Goal: Register for event/course

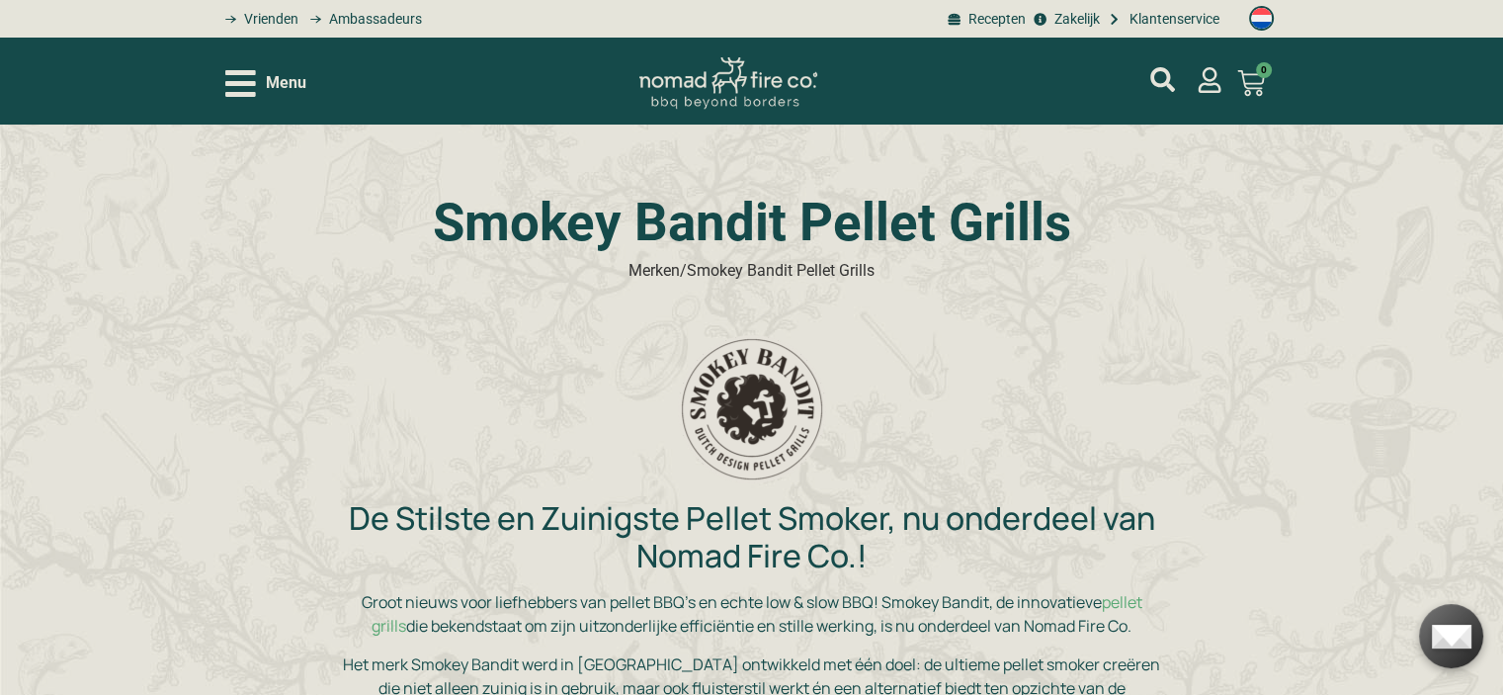
click at [251, 86] on icon "Open/Close Menu" at bounding box center [240, 83] width 31 height 35
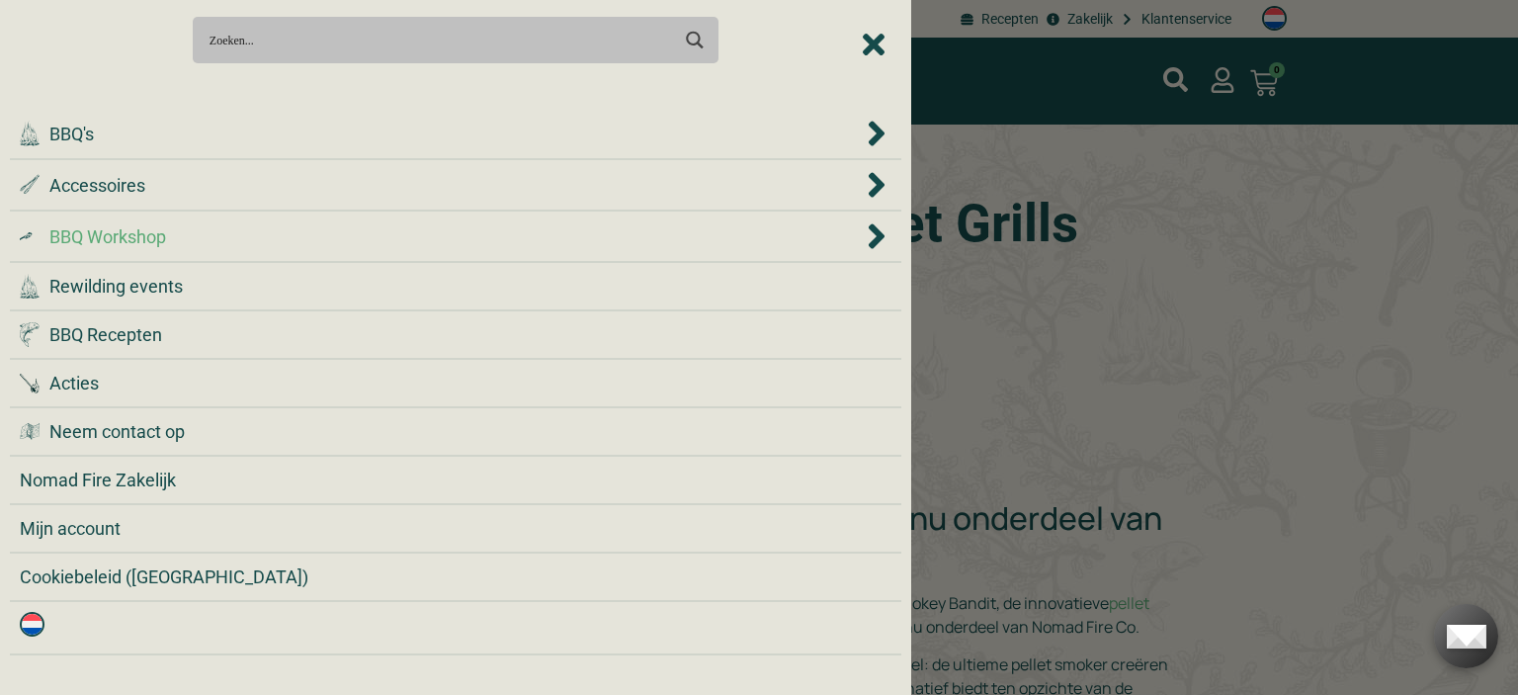
click at [162, 240] on span "BBQ Workshop" at bounding box center [107, 236] width 117 height 27
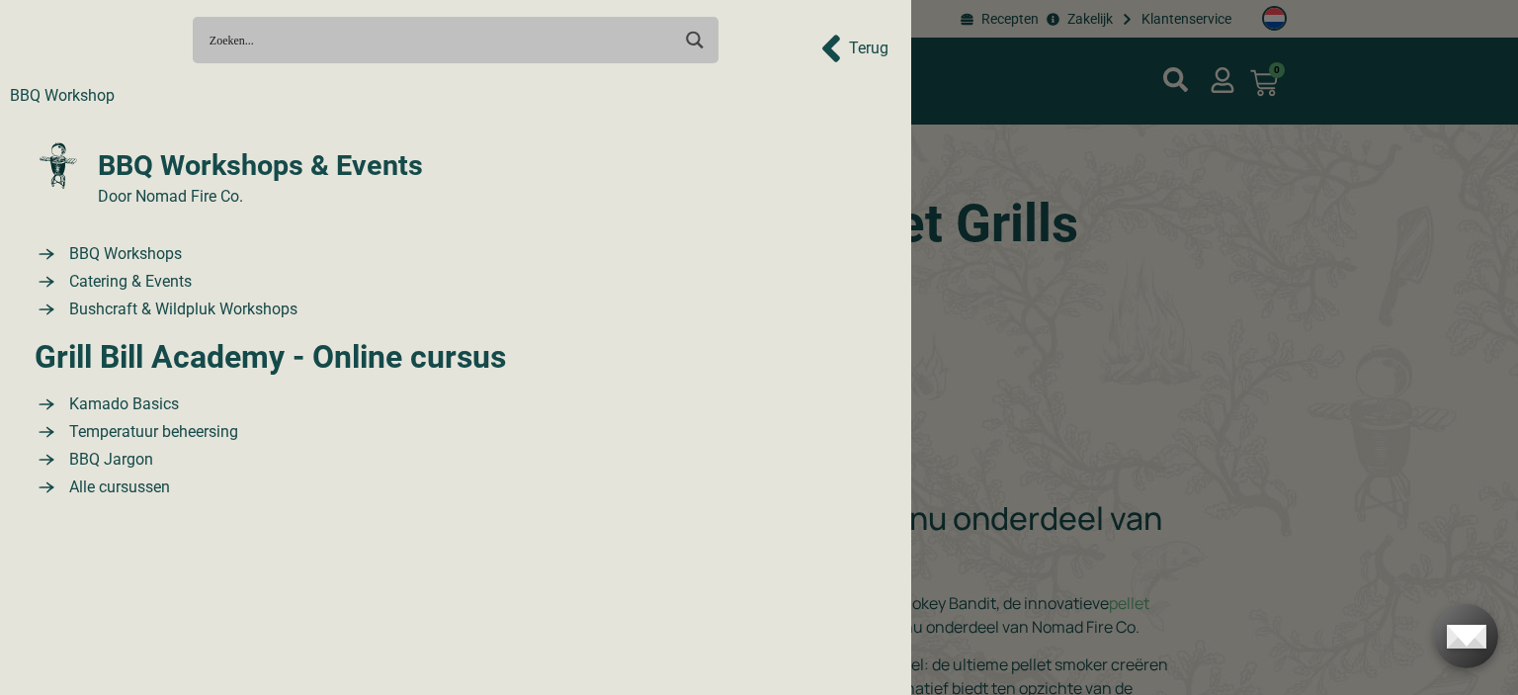
click at [236, 157] on span "BBQ Workshops & Events" at bounding box center [258, 165] width 330 height 42
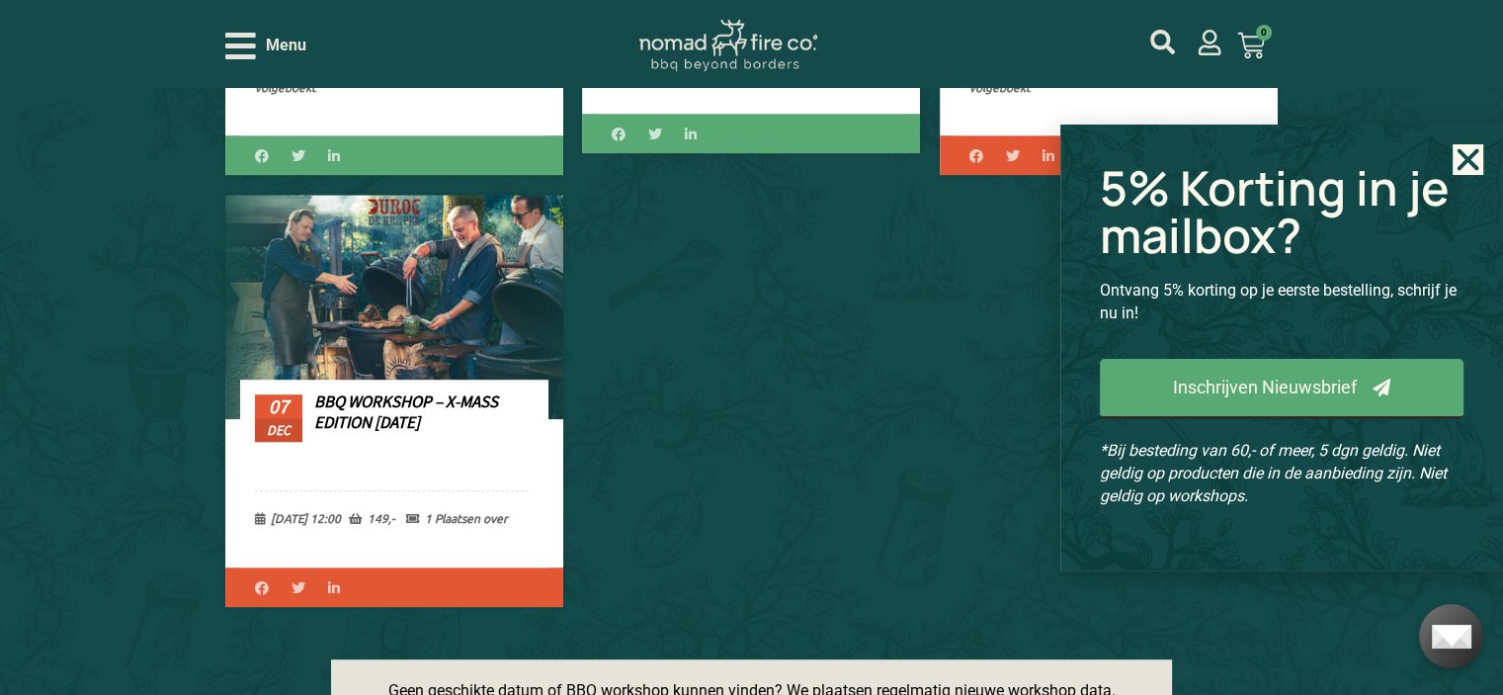
scroll to position [1186, 0]
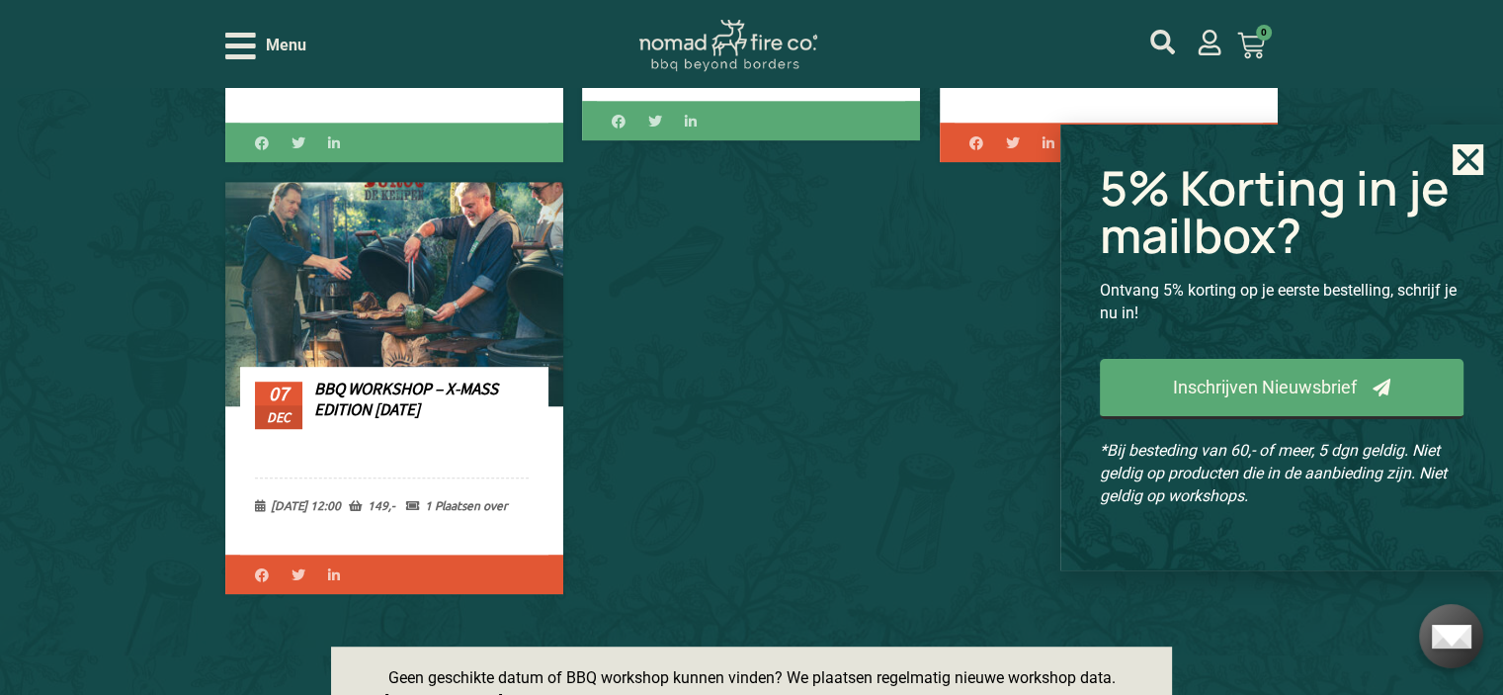
click at [446, 395] on link "BBQ Workshop – X-Mass edition [DATE]" at bounding box center [406, 399] width 184 height 42
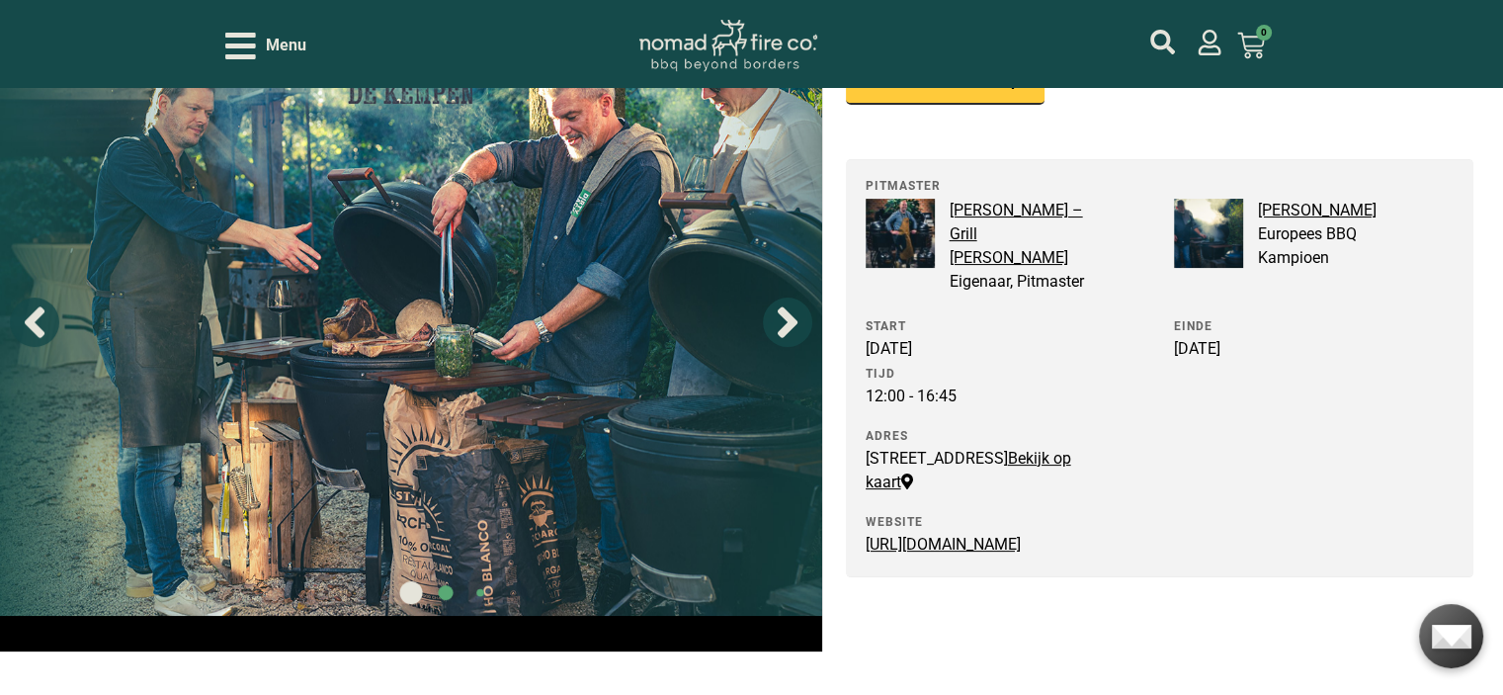
scroll to position [395, 0]
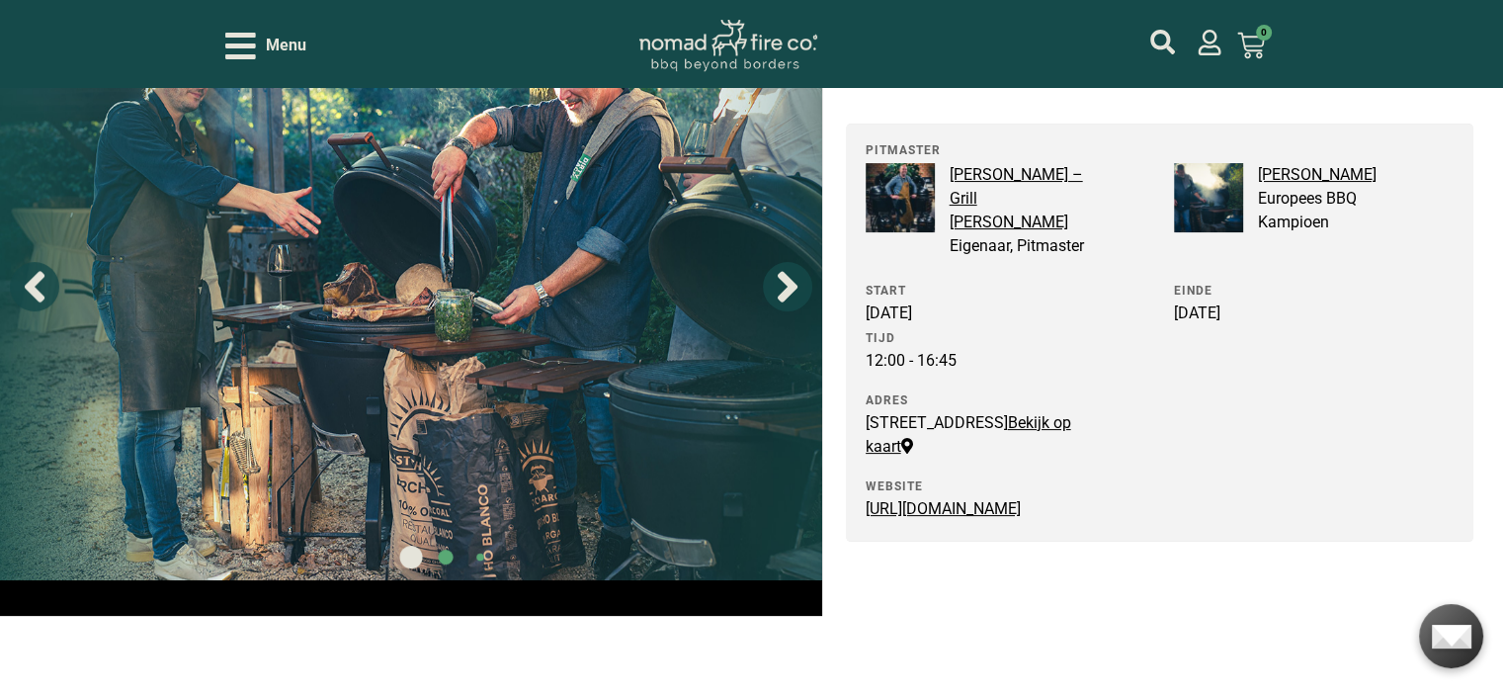
click at [1022, 451] on link "Bekijk op kaart" at bounding box center [969, 434] width 206 height 42
click at [1015, 177] on link "[PERSON_NAME] – Grill [PERSON_NAME]" at bounding box center [1016, 198] width 133 height 66
click at [1312, 181] on link "[PERSON_NAME]" at bounding box center [1317, 174] width 119 height 19
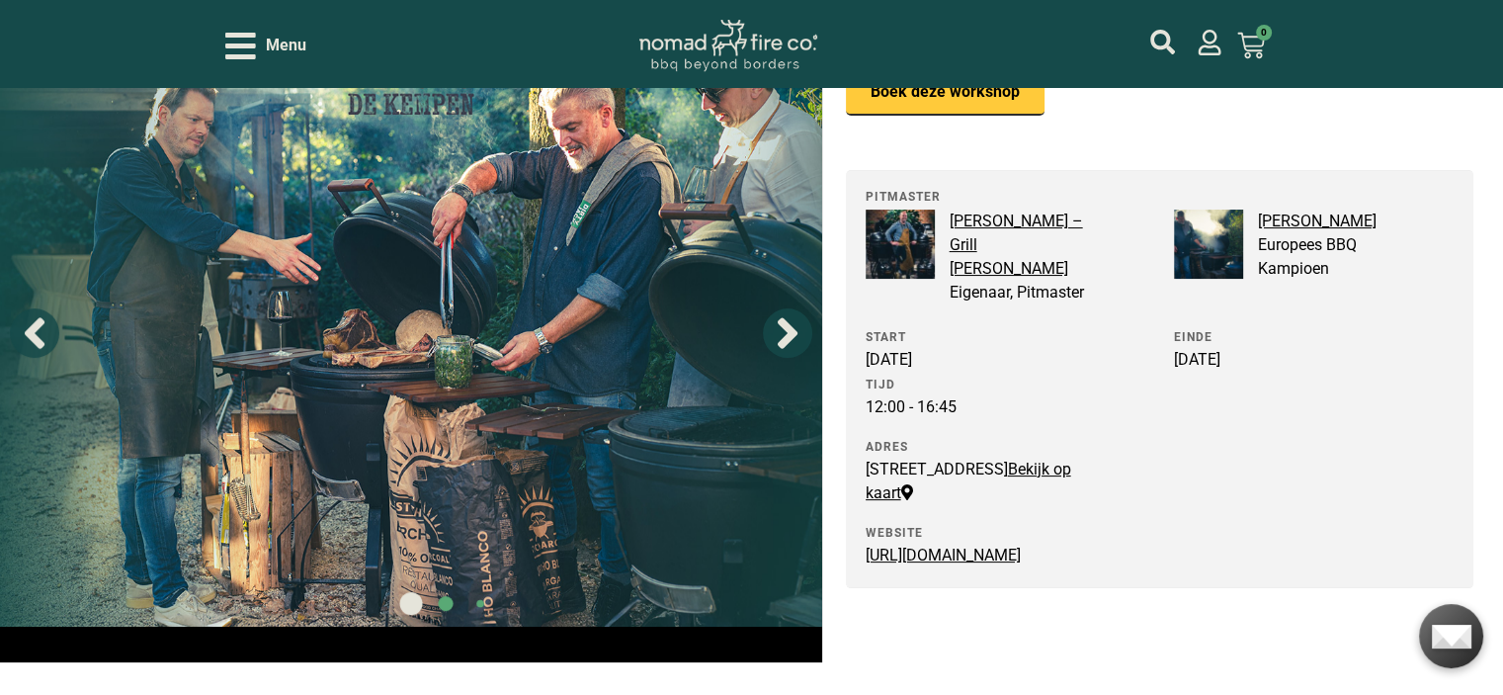
scroll to position [320, 0]
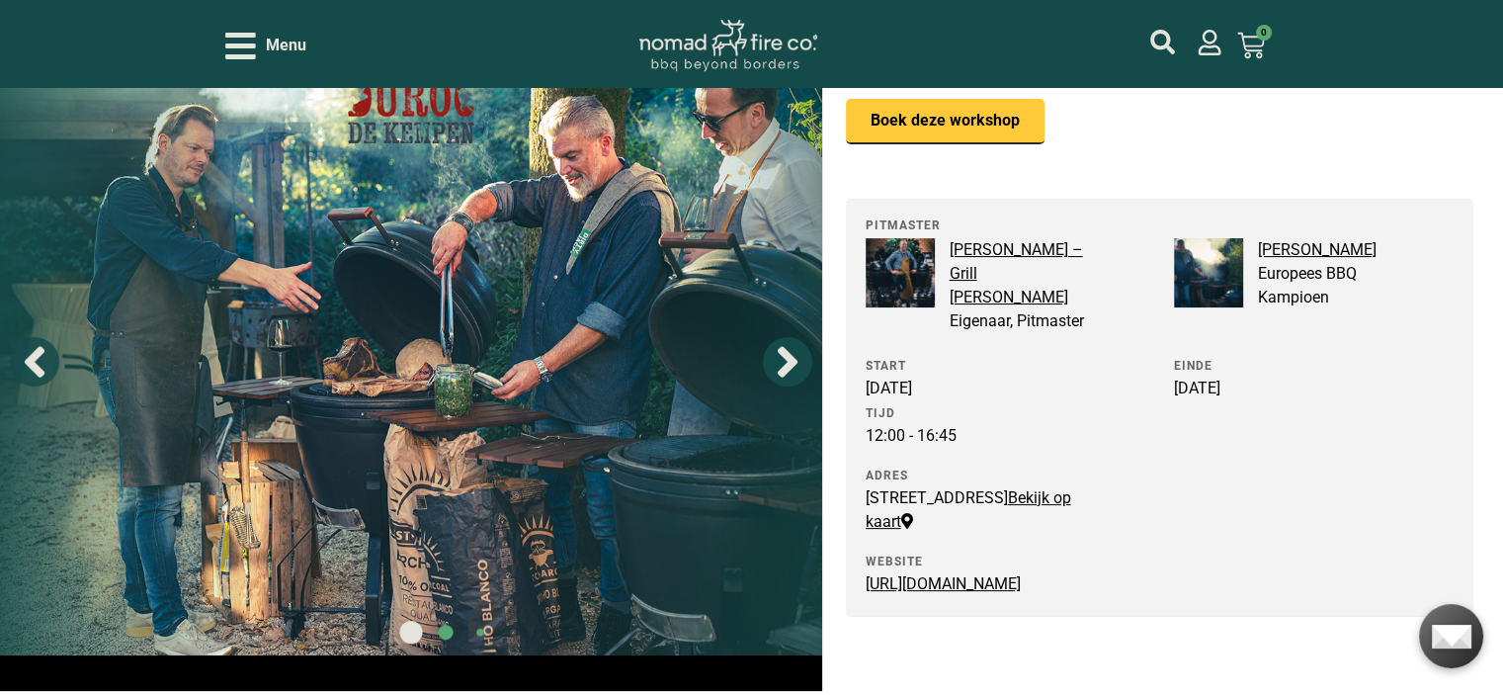
click at [779, 386] on icon "Next slide" at bounding box center [787, 361] width 49 height 49
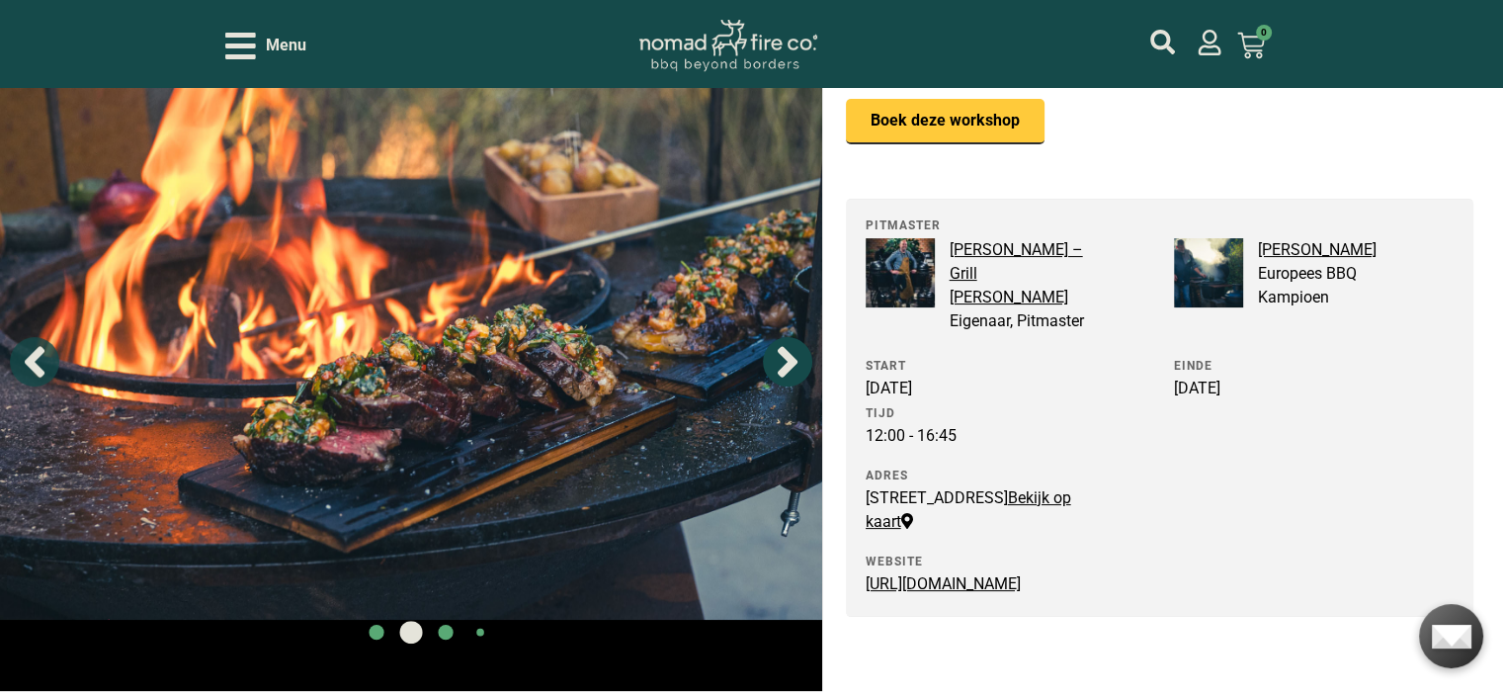
click at [779, 386] on icon "Next slide" at bounding box center [787, 361] width 49 height 49
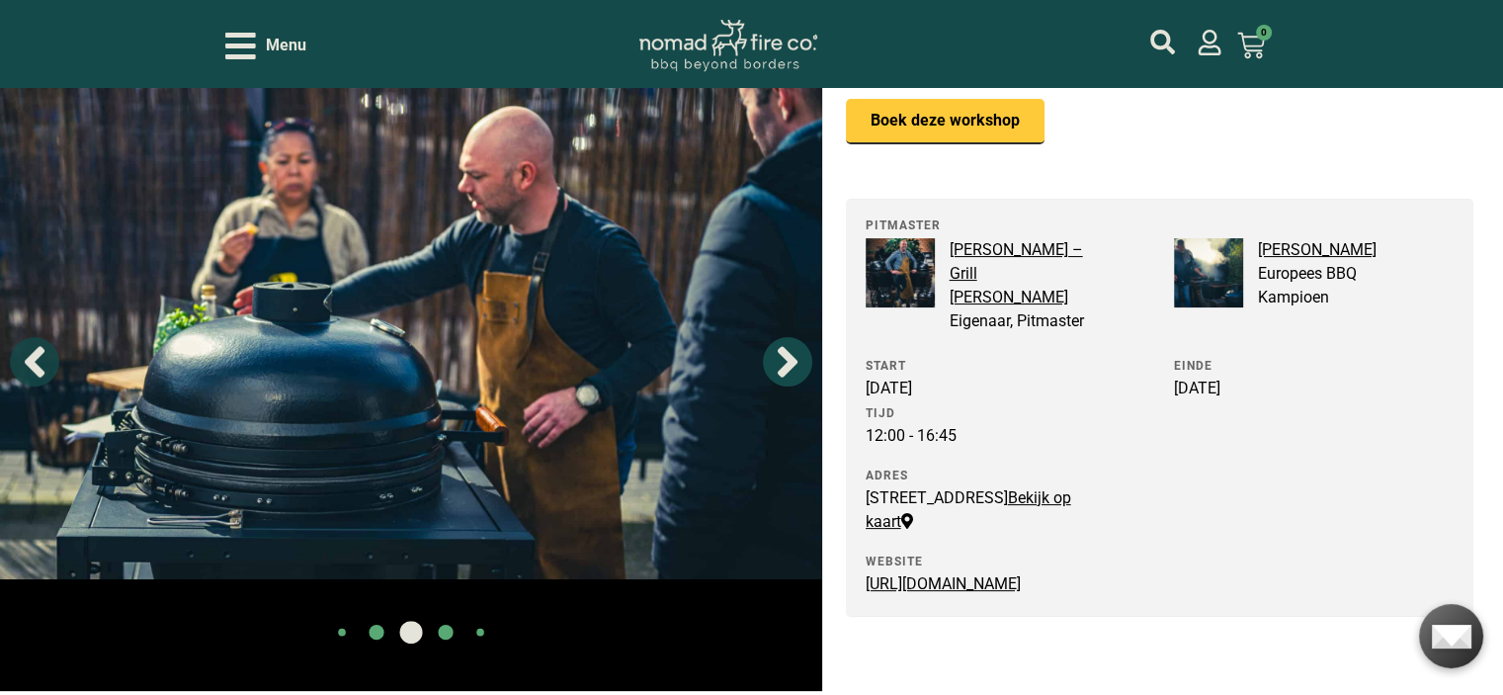
click at [783, 386] on icon "Next slide" at bounding box center [787, 361] width 49 height 49
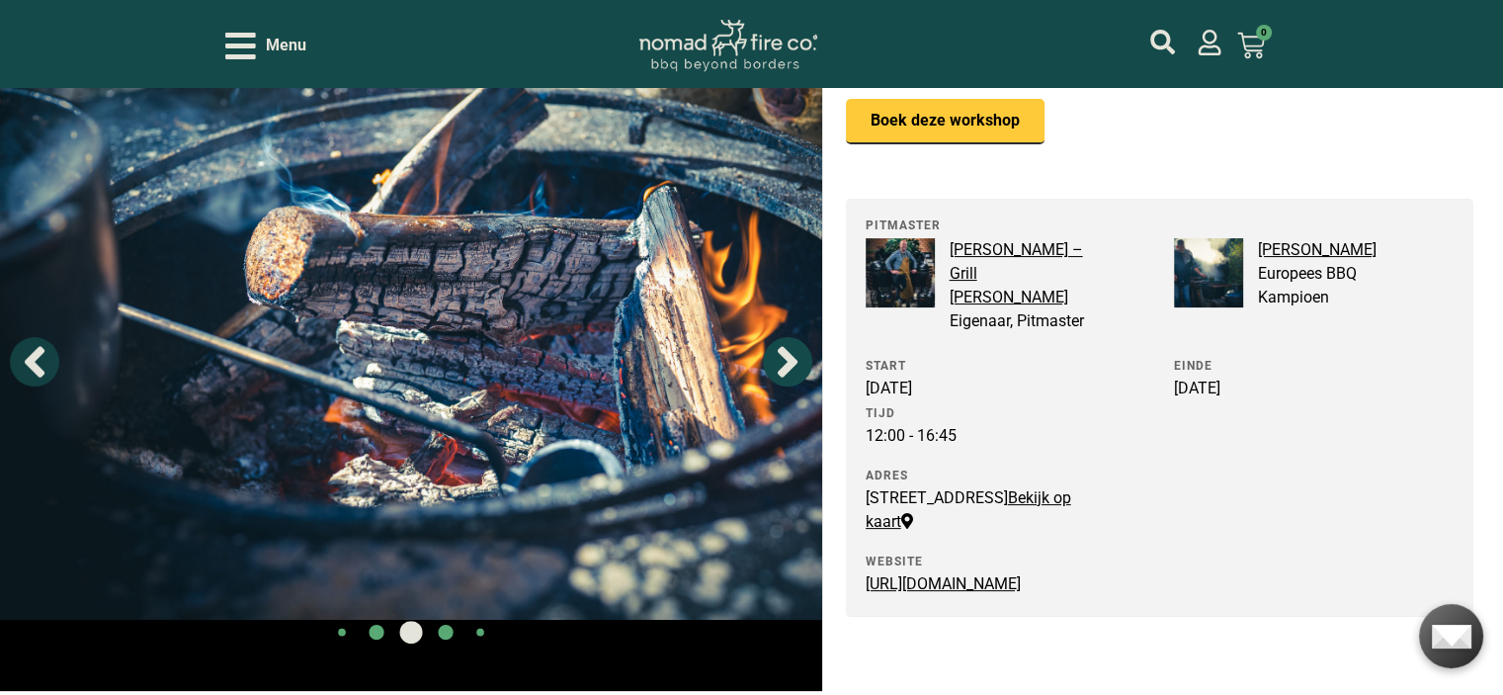
click at [783, 386] on icon "Next slide" at bounding box center [787, 361] width 49 height 49
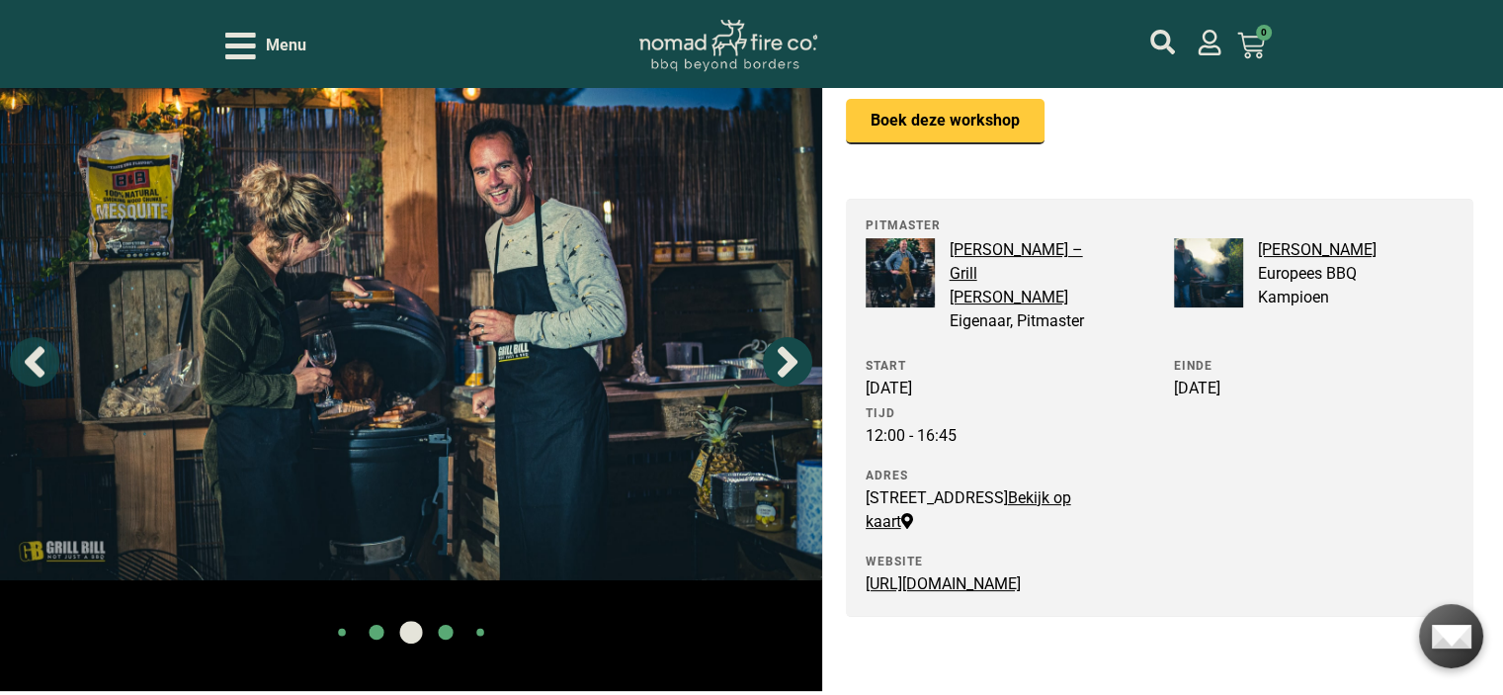
click at [787, 377] on icon "Next slide" at bounding box center [788, 361] width 20 height 31
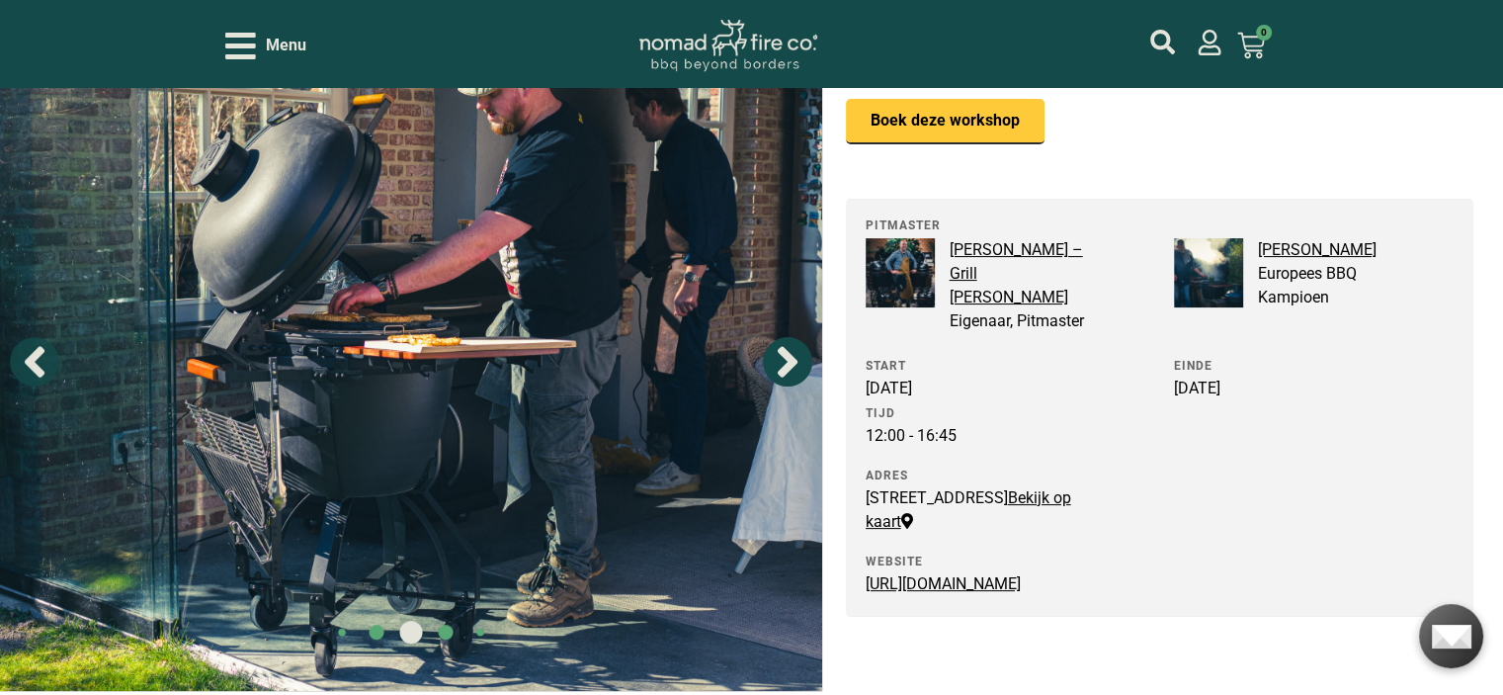
click at [789, 377] on icon "Next slide" at bounding box center [788, 361] width 20 height 31
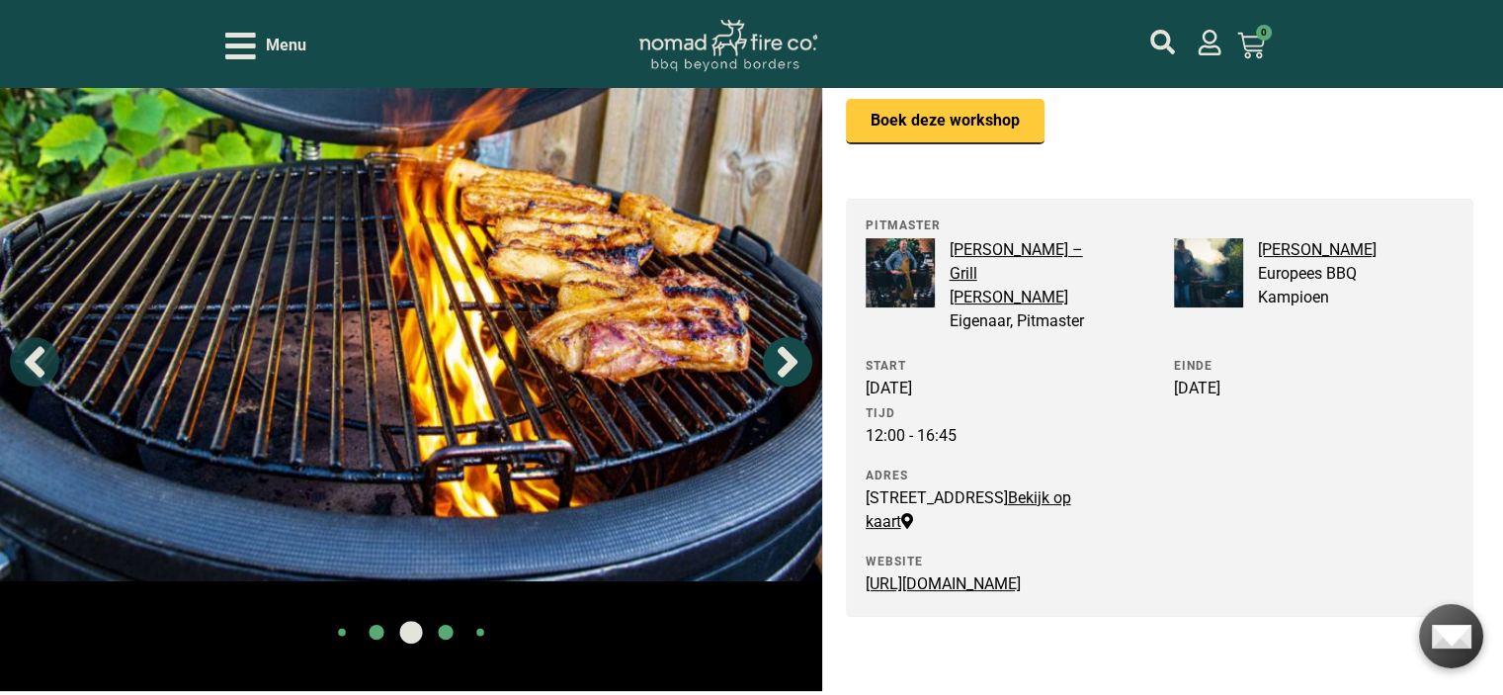
click at [789, 377] on icon "Next slide" at bounding box center [788, 361] width 20 height 31
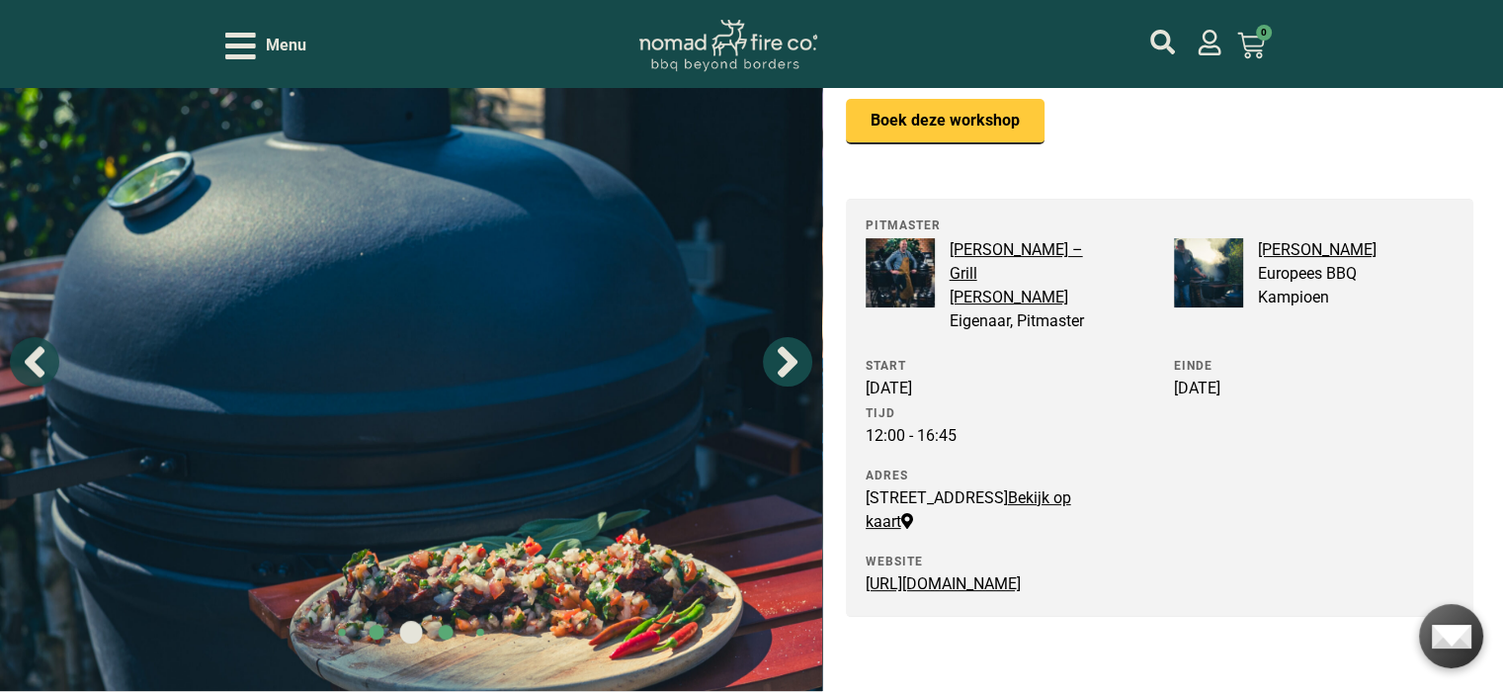
click at [789, 377] on icon "Next slide" at bounding box center [788, 361] width 20 height 31
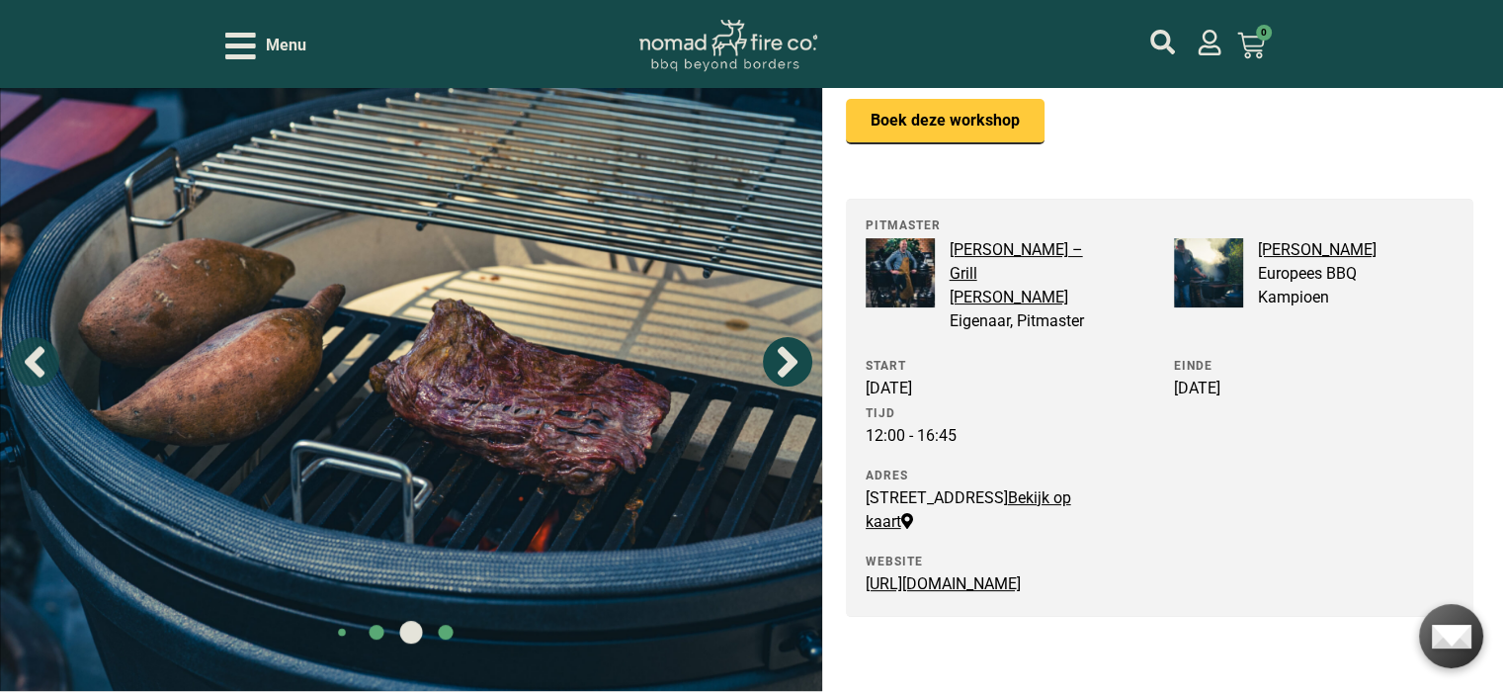
click at [789, 377] on icon "Next slide" at bounding box center [788, 361] width 20 height 31
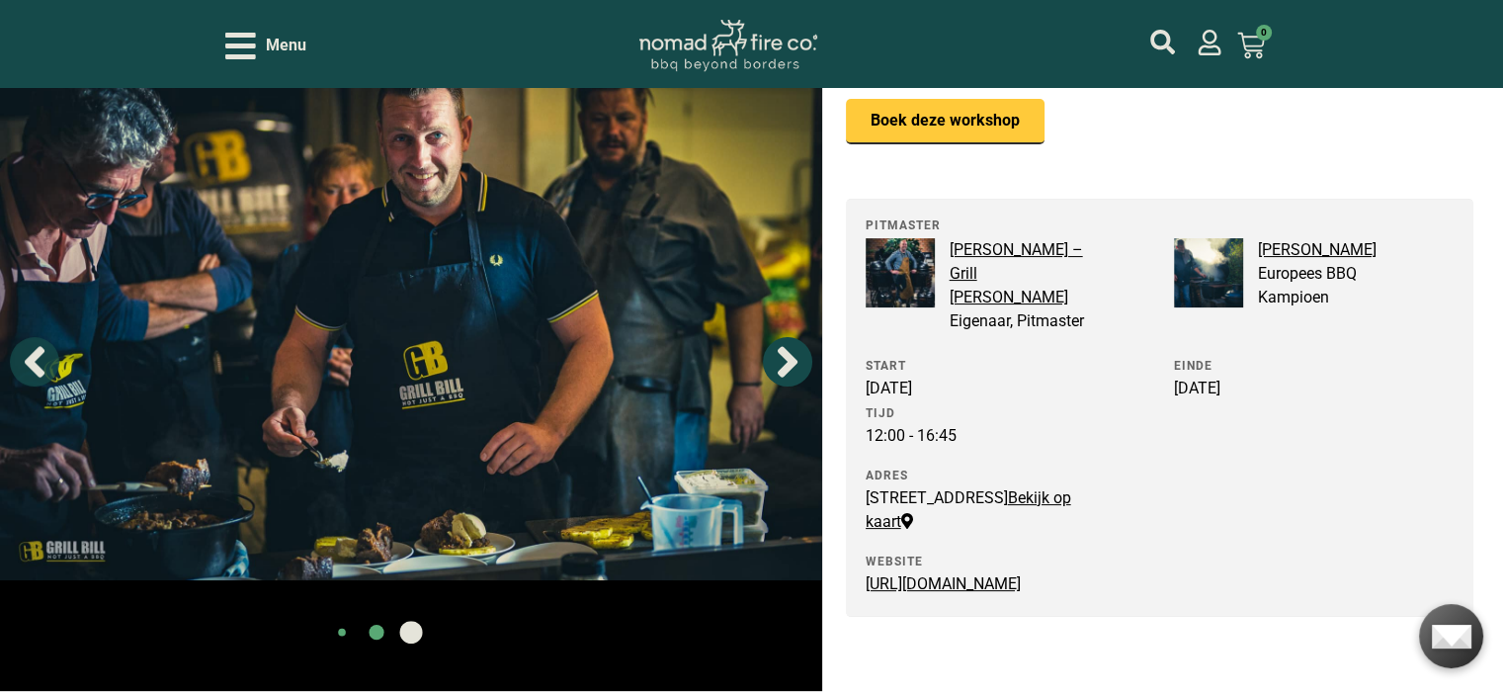
click at [789, 377] on icon "Next slide" at bounding box center [788, 361] width 20 height 31
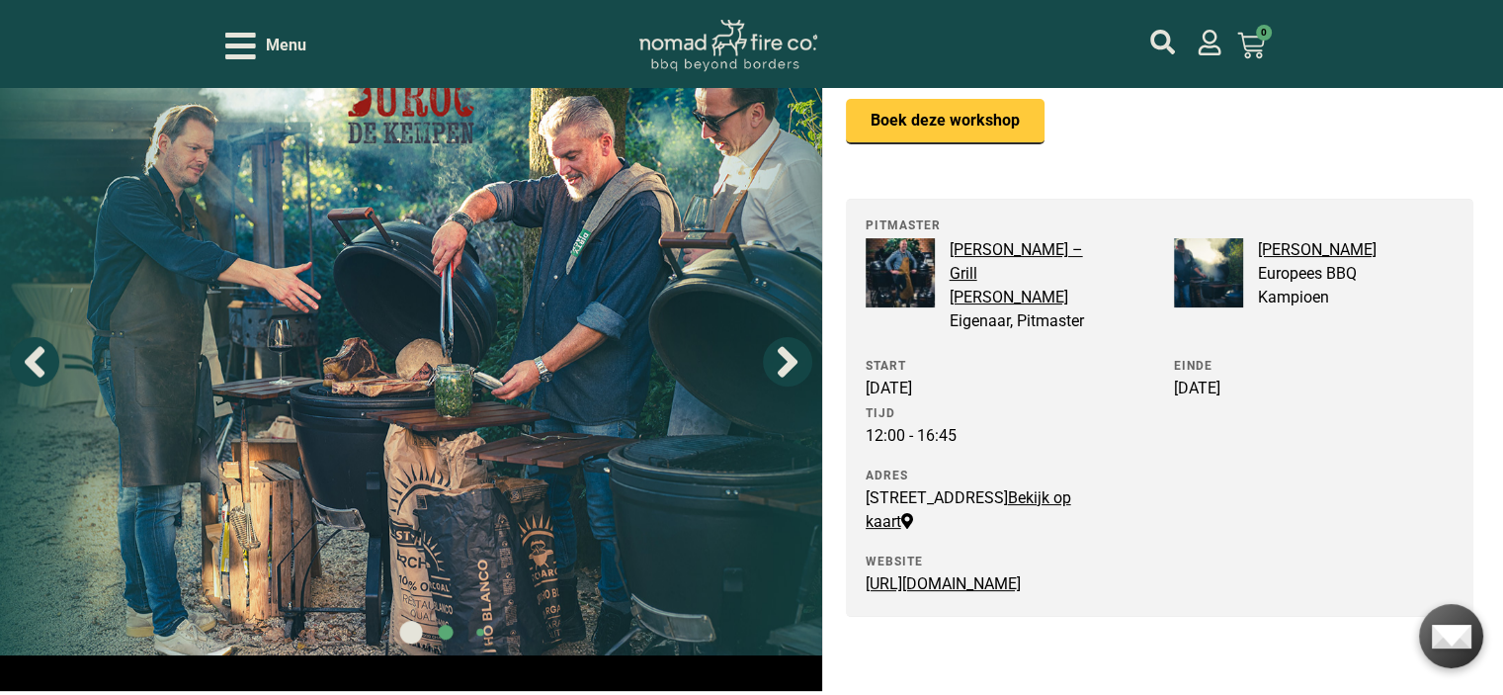
click at [38, 377] on icon "Previous slide" at bounding box center [35, 361] width 20 height 31
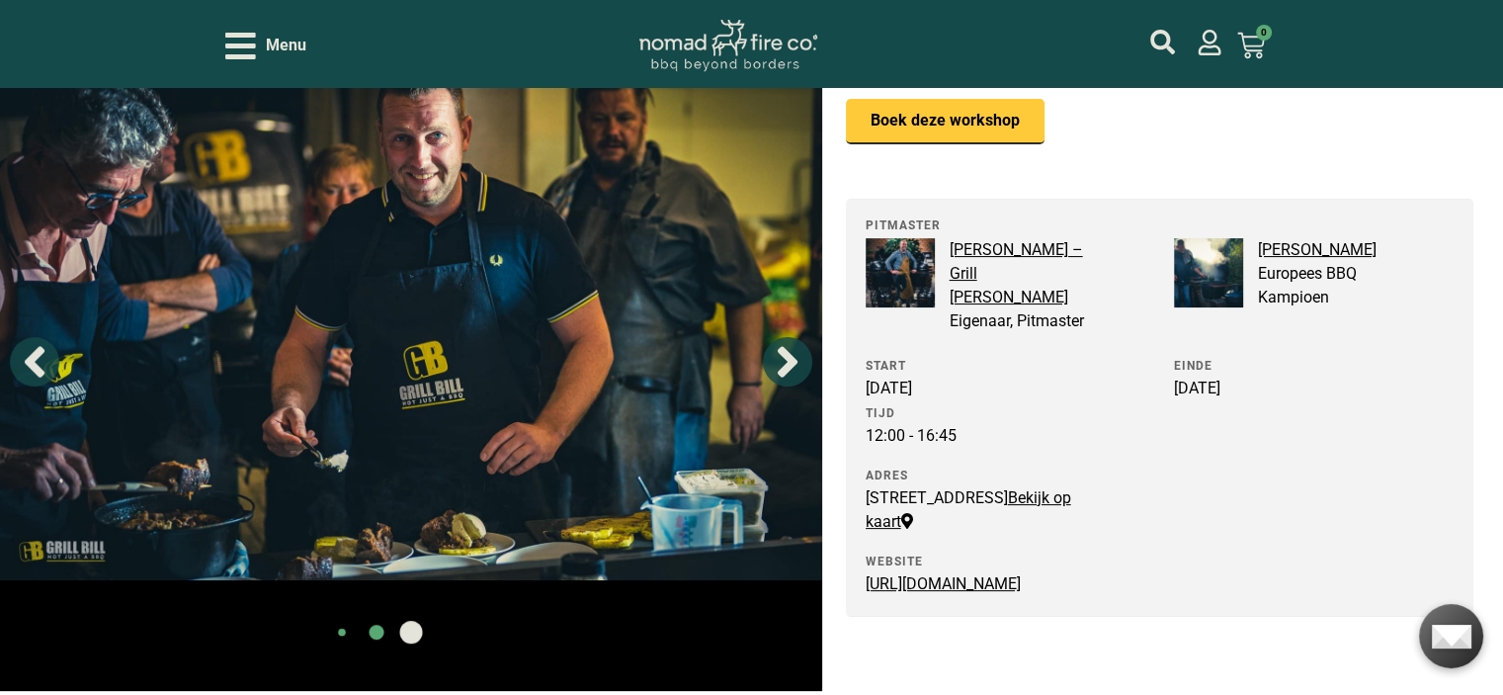
click at [430, 446] on img at bounding box center [411, 307] width 822 height 548
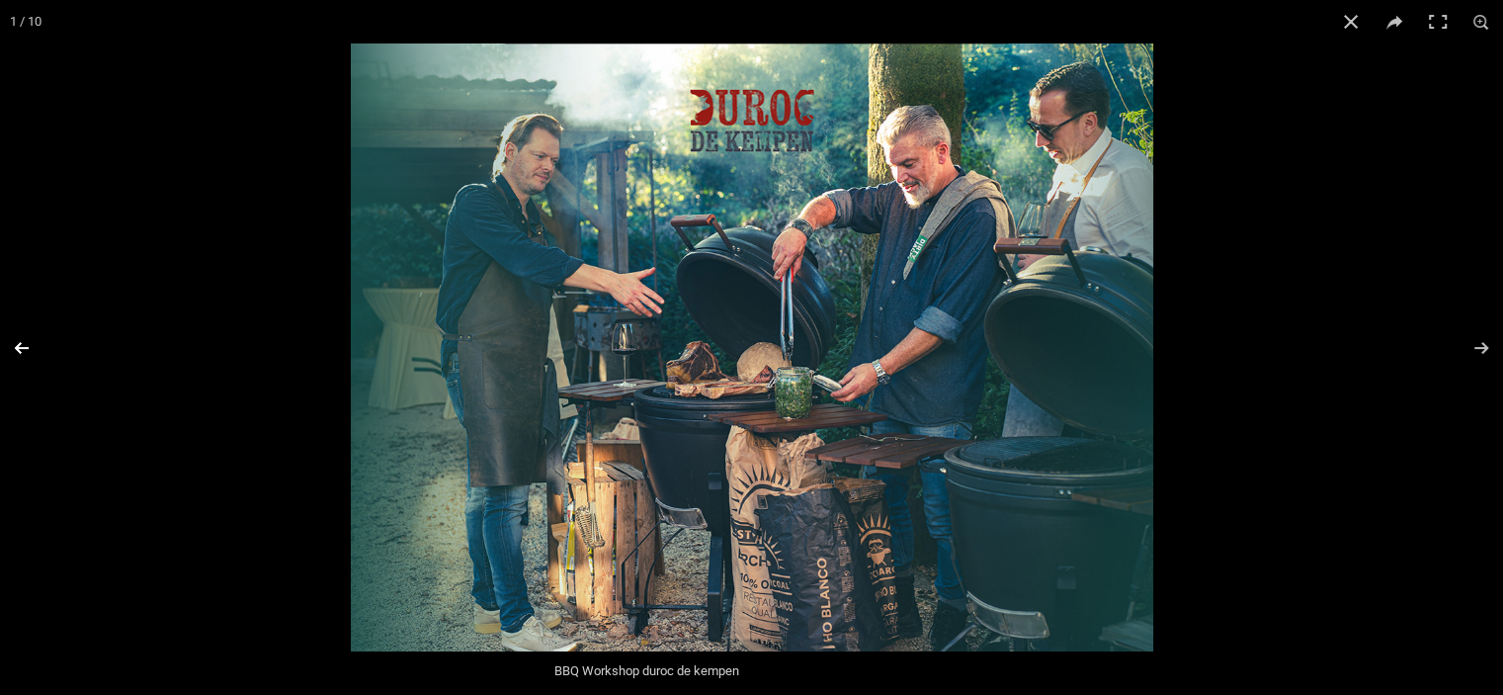
click at [18, 354] on button "Previous (arrow left)" at bounding box center [34, 347] width 69 height 99
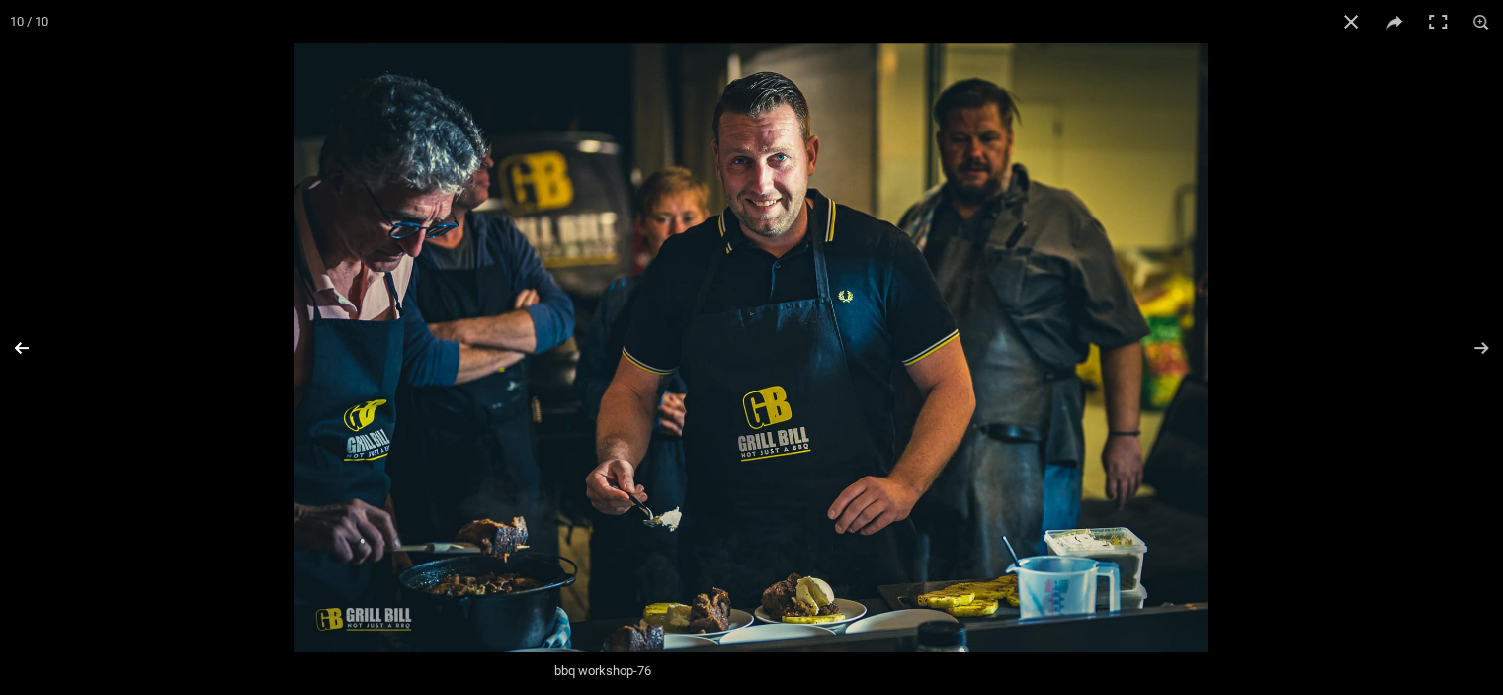
click at [18, 354] on button "Previous (arrow left)" at bounding box center [34, 347] width 69 height 99
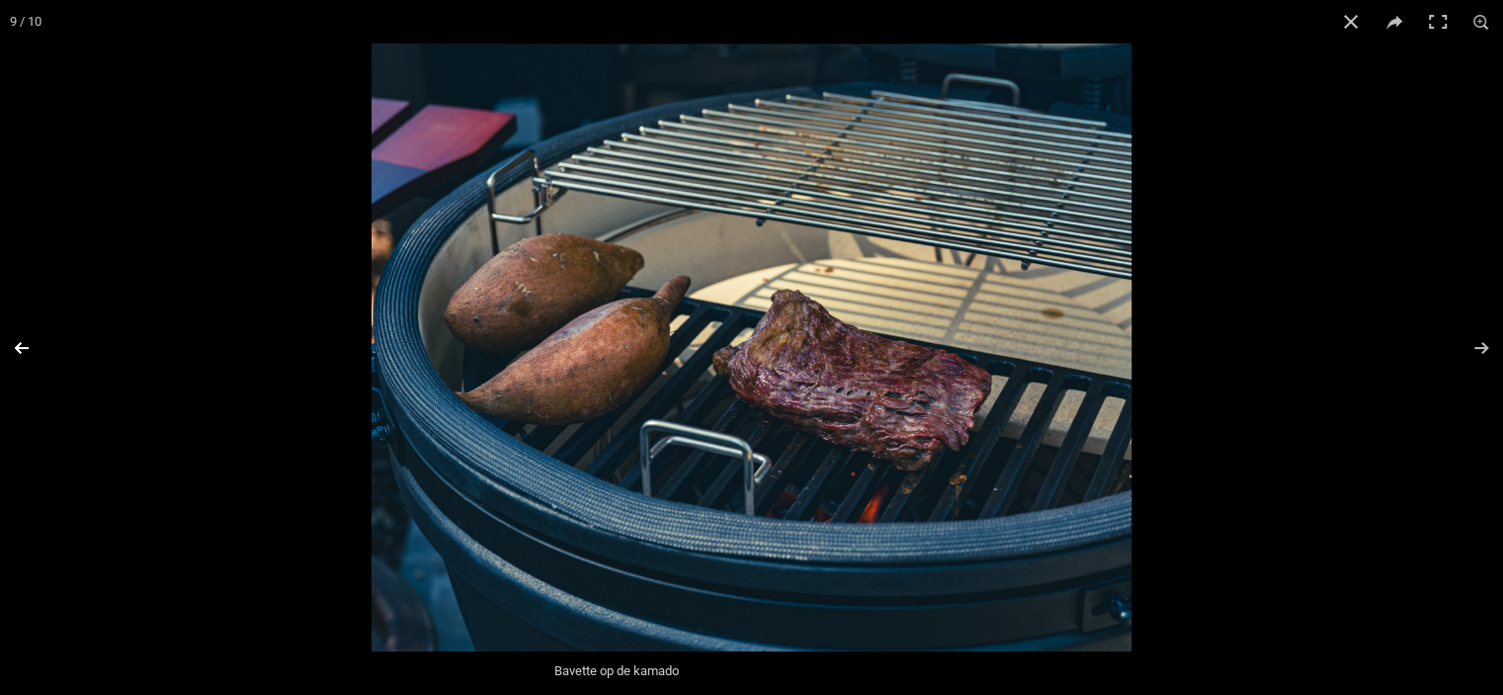
click at [18, 354] on button "Previous (arrow left)" at bounding box center [34, 347] width 69 height 99
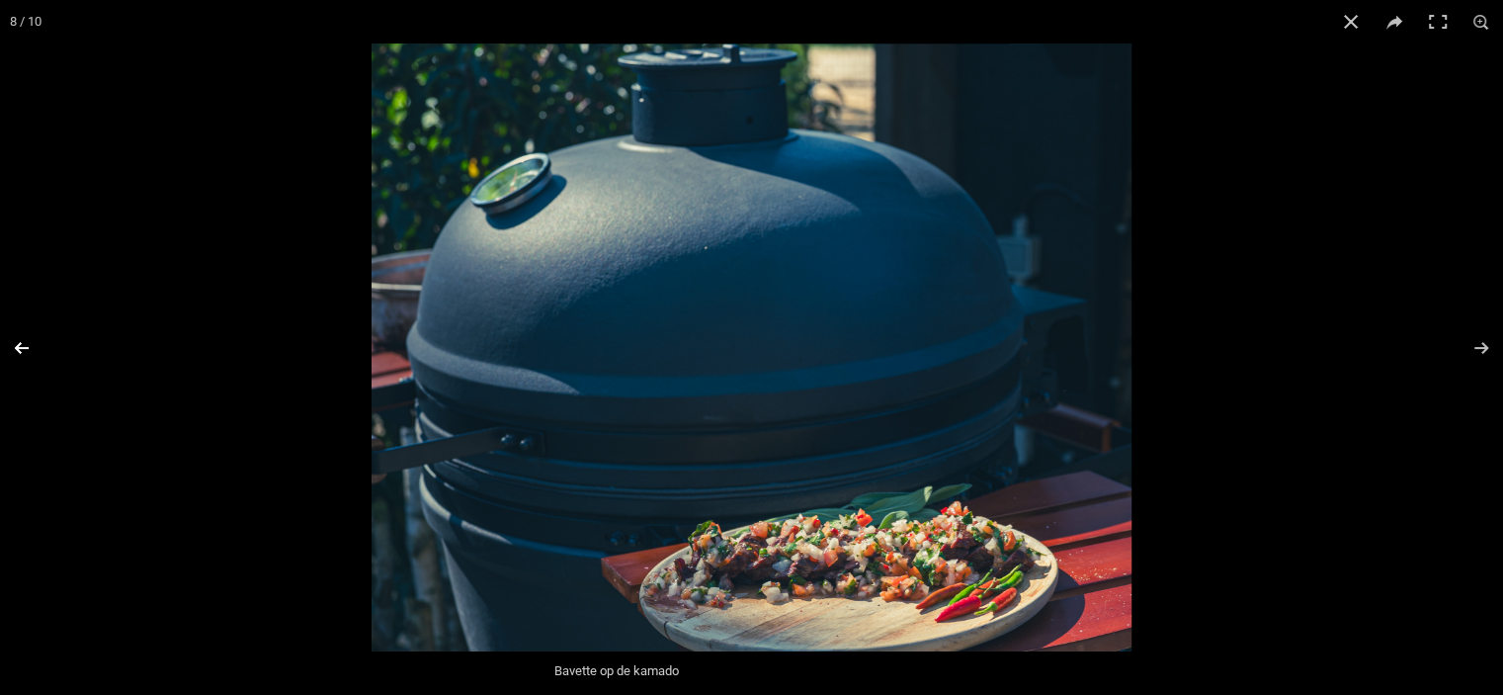
click at [18, 354] on button "Previous (arrow left)" at bounding box center [34, 347] width 69 height 99
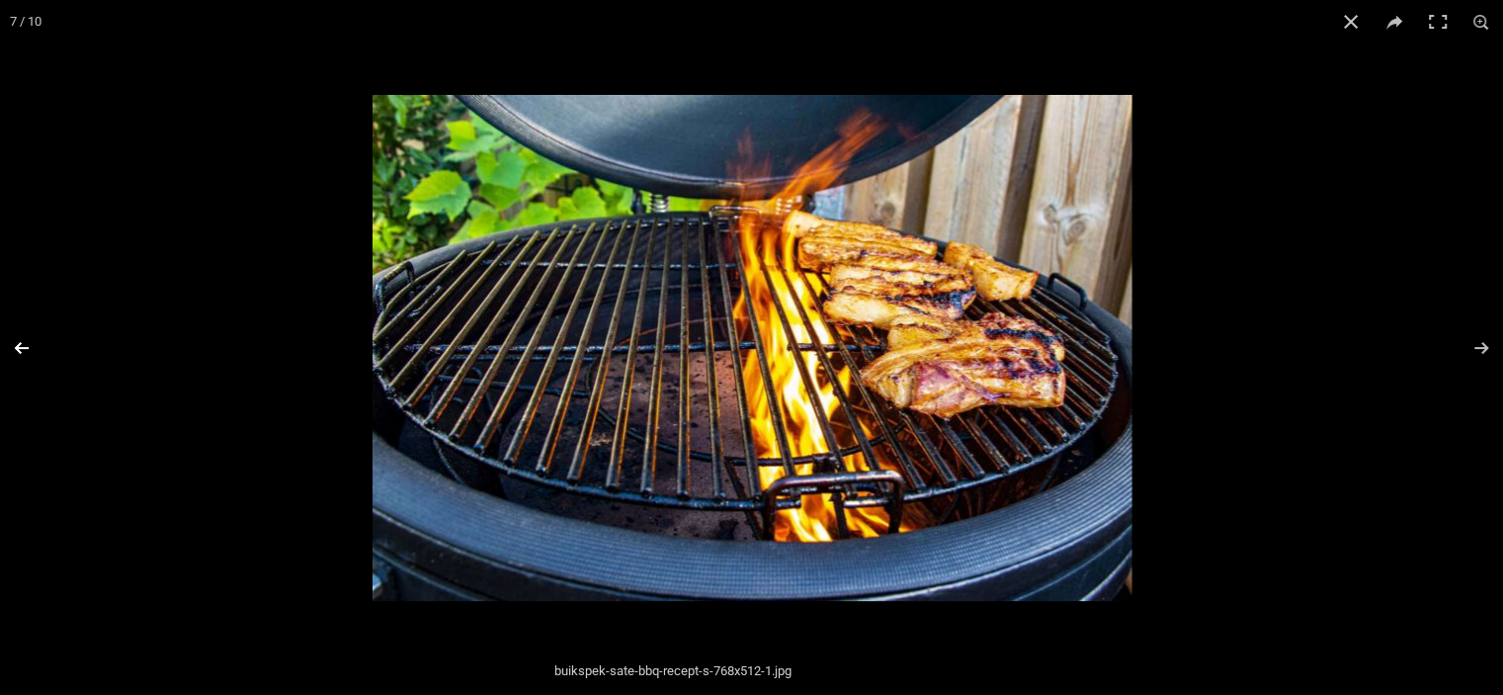
click at [18, 354] on button "Previous (arrow left)" at bounding box center [34, 347] width 69 height 99
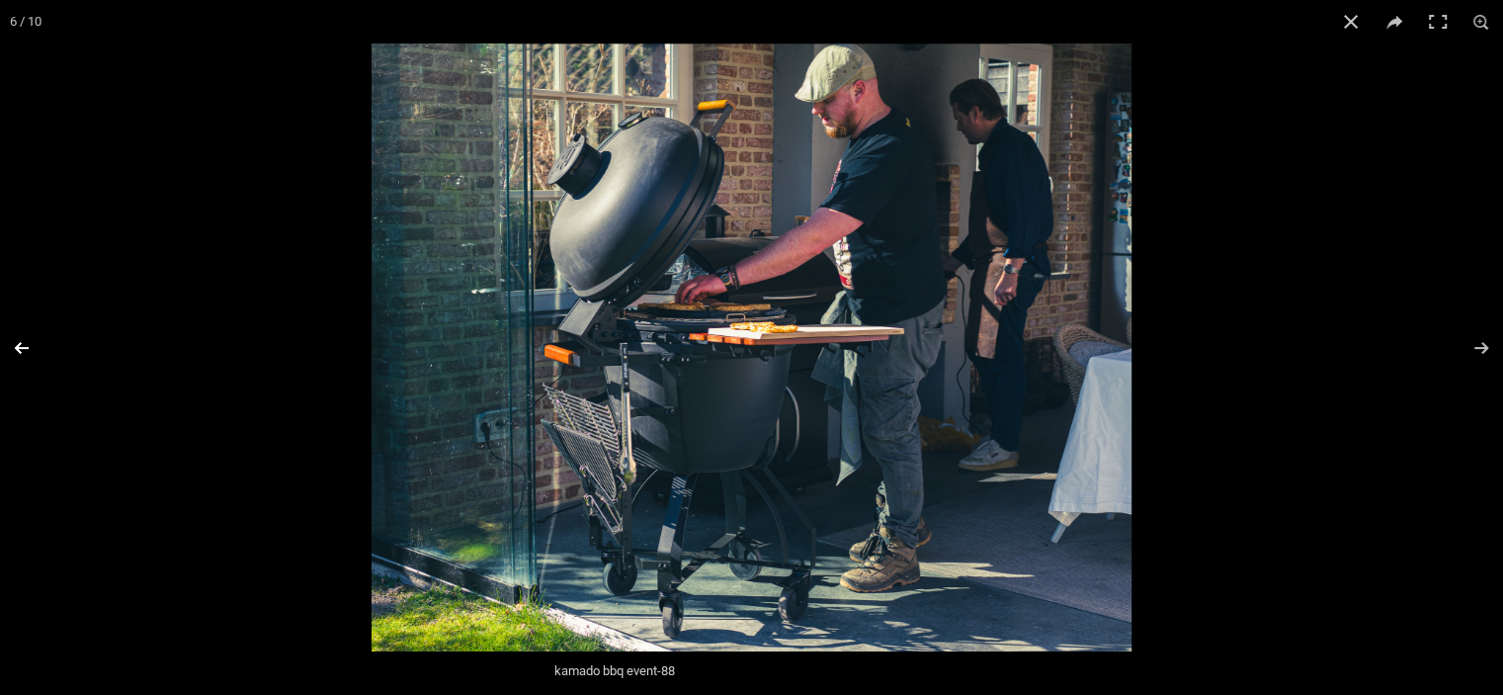
click at [18, 354] on button "Previous (arrow left)" at bounding box center [34, 347] width 69 height 99
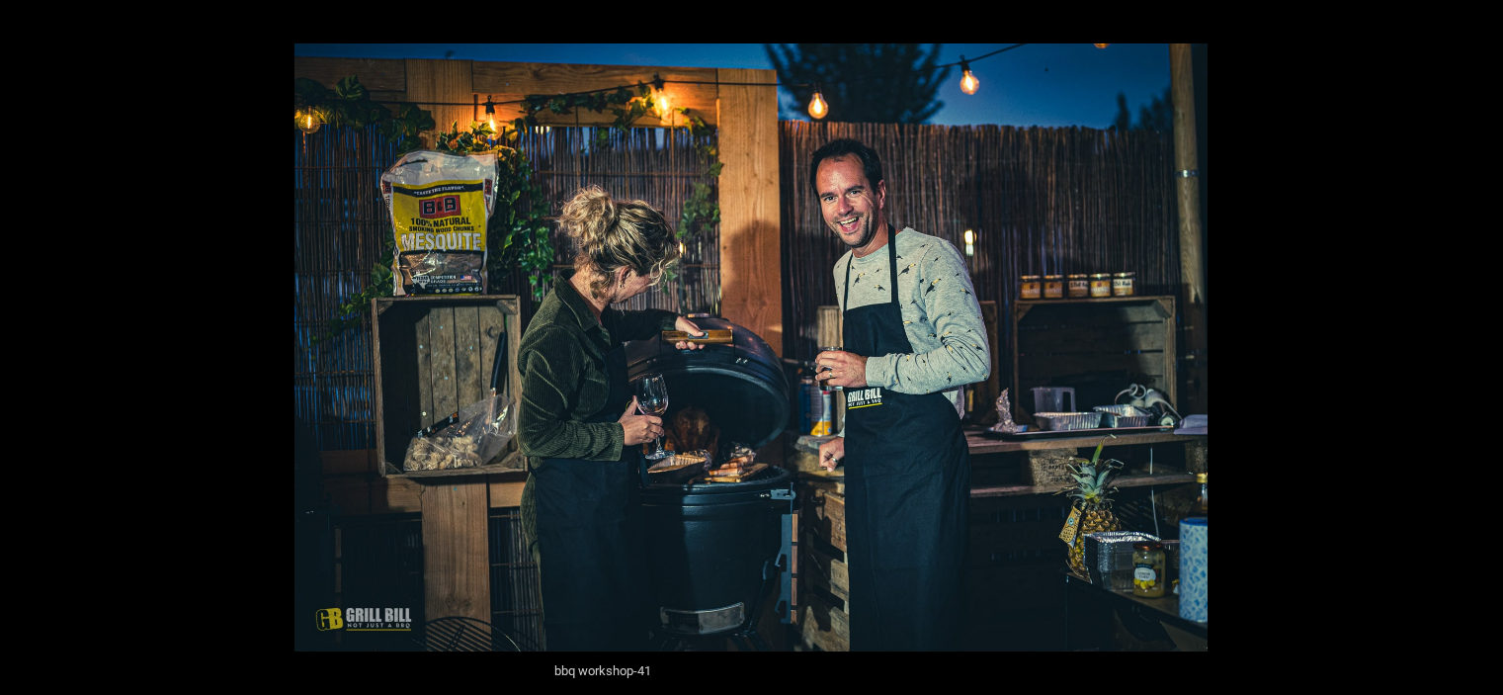
click at [18, 354] on button "Previous (arrow left)" at bounding box center [34, 347] width 69 height 99
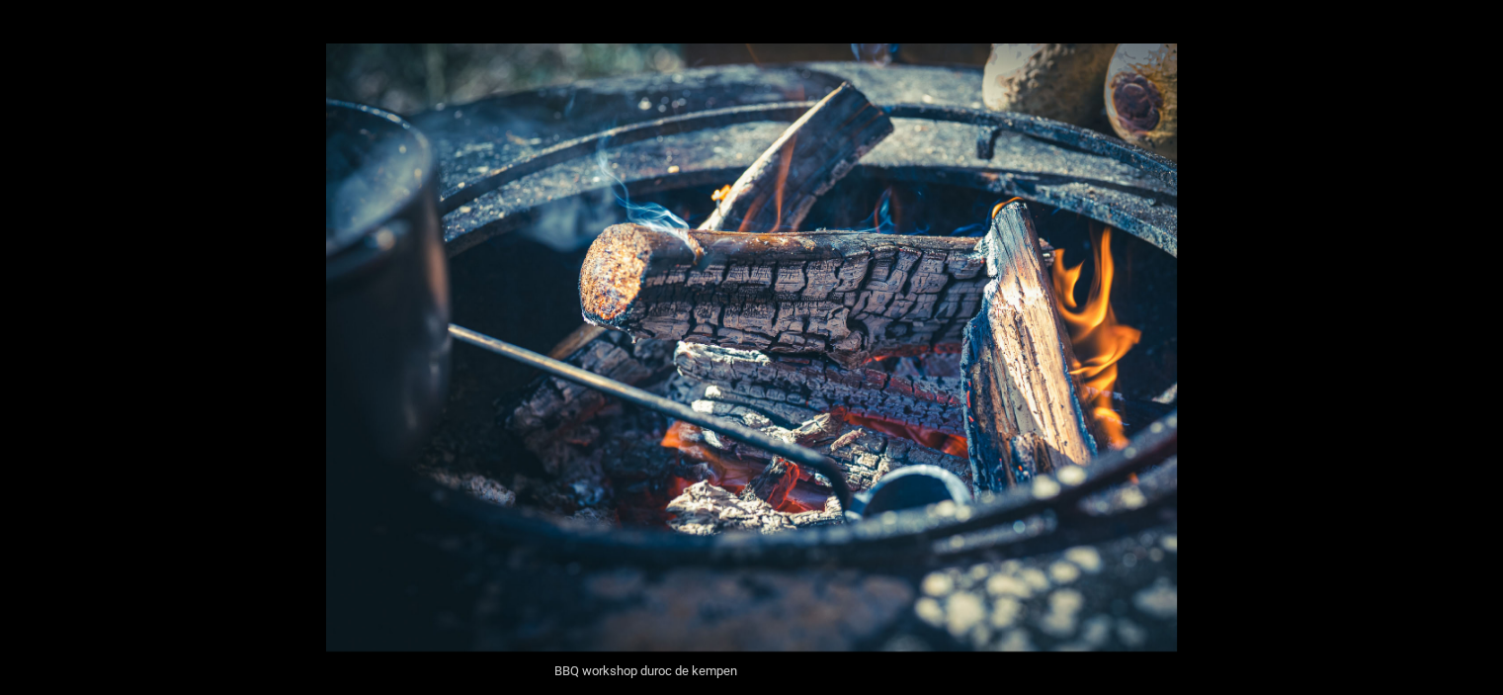
click at [18, 354] on button "Previous (arrow left)" at bounding box center [34, 347] width 69 height 99
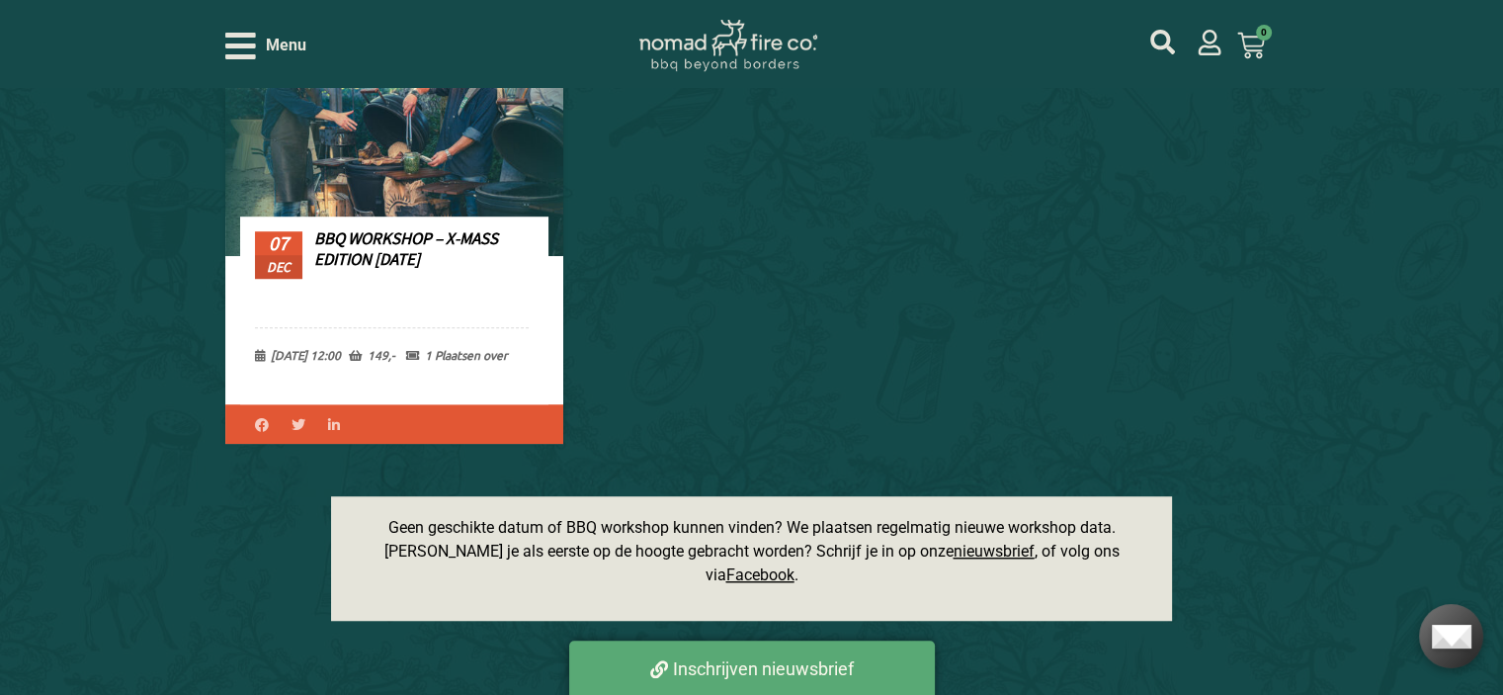
scroll to position [1384, 0]
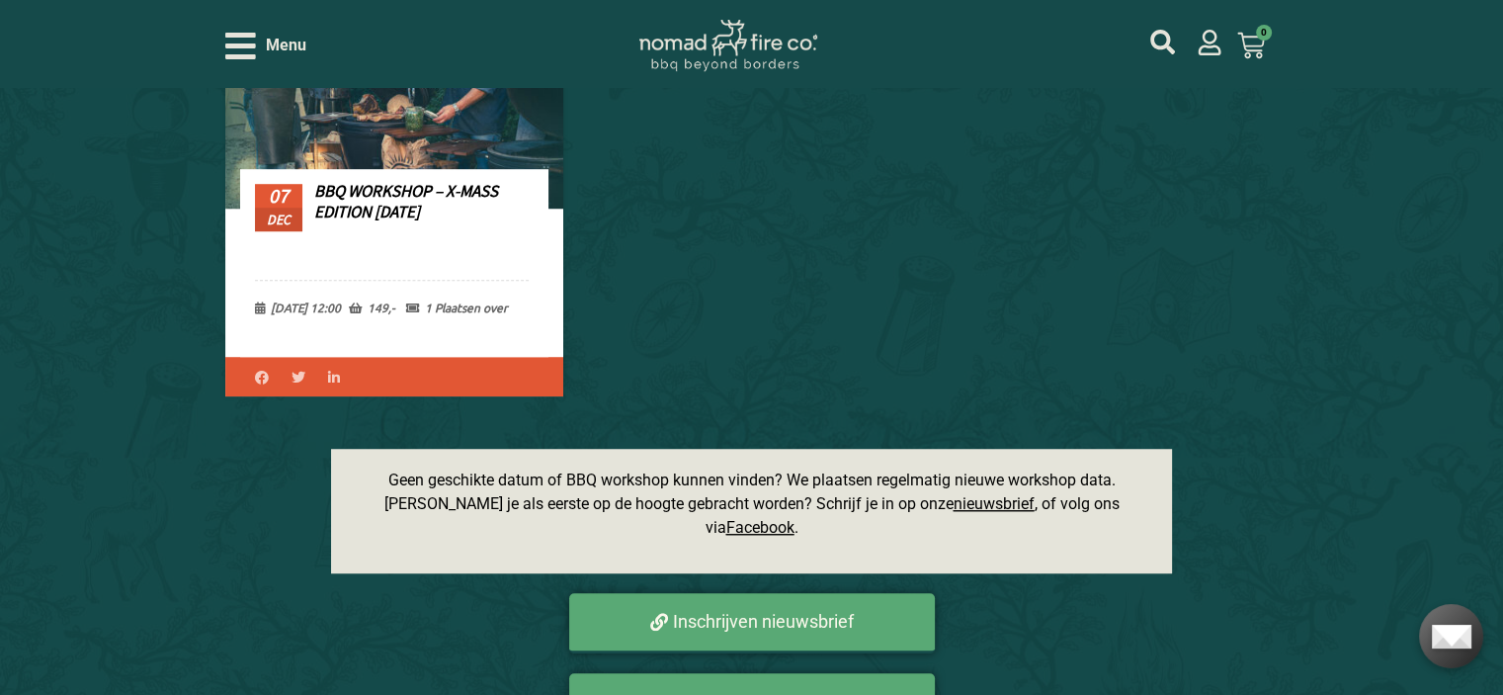
click at [402, 211] on link "BBQ Workshop – X-Mass edition [DATE]" at bounding box center [406, 201] width 184 height 42
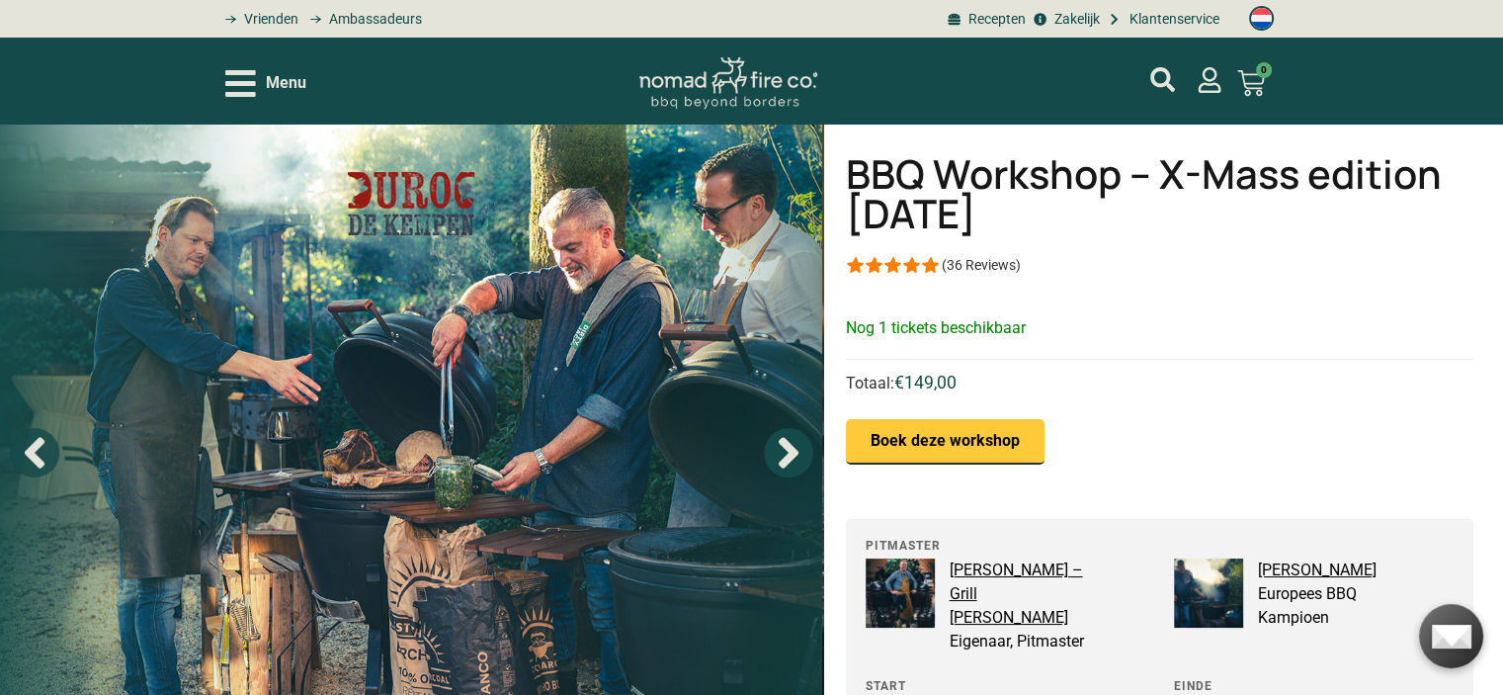
click at [788, 459] on icon "Next slide" at bounding box center [788, 453] width 20 height 31
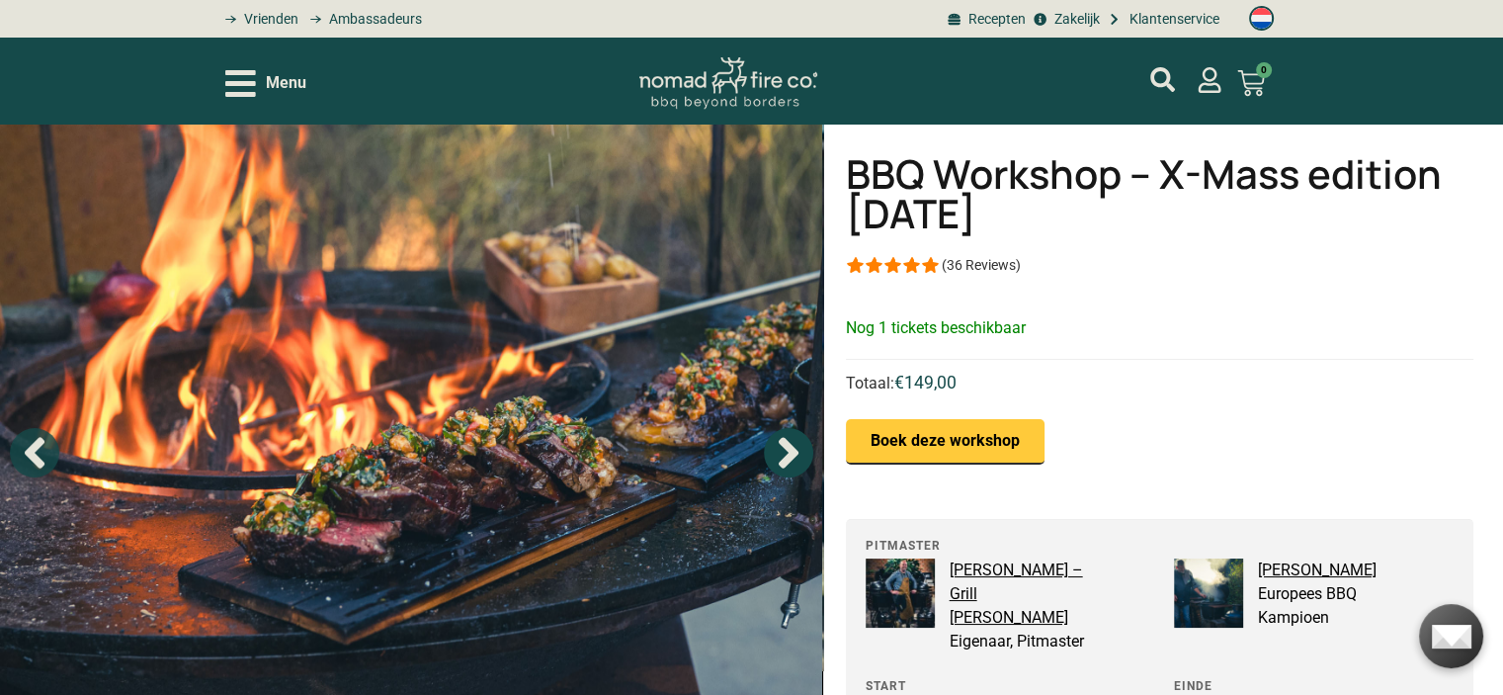
click at [788, 459] on icon "Next slide" at bounding box center [788, 453] width 20 height 31
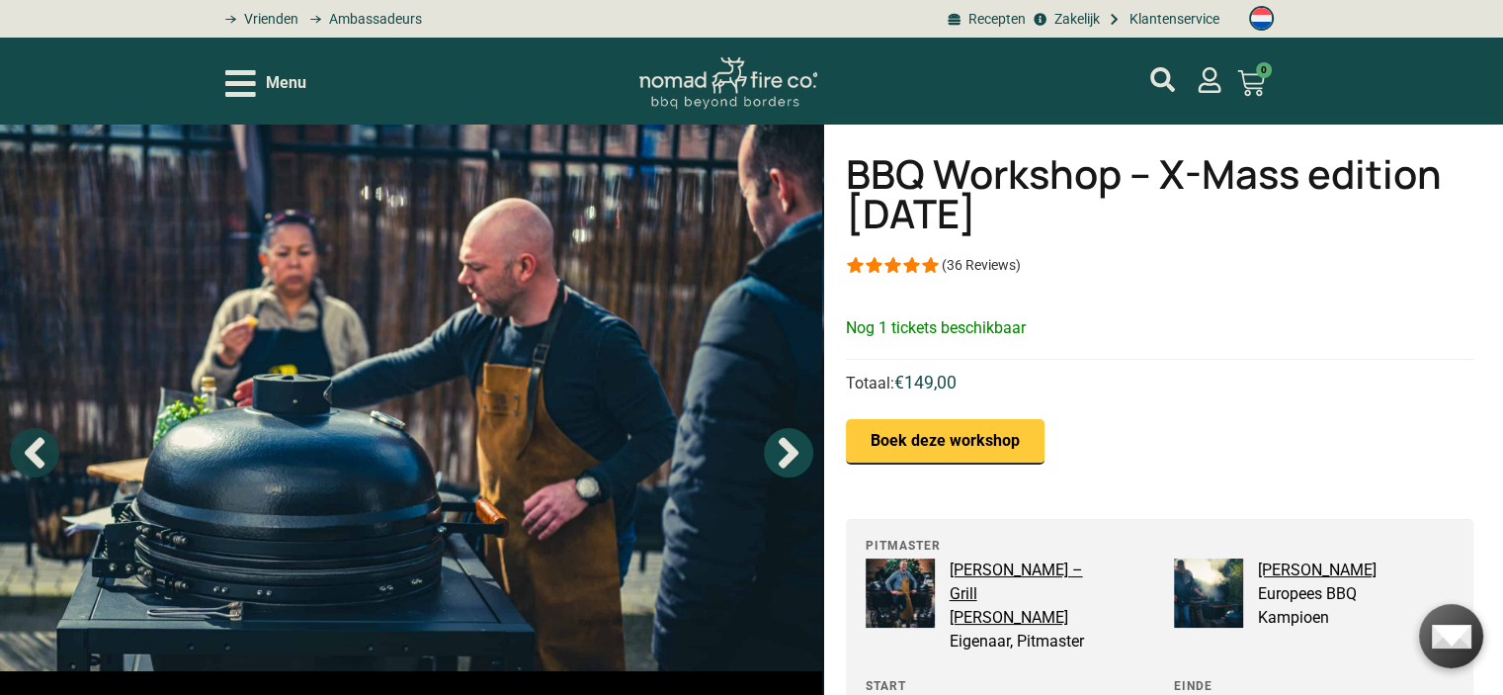
click at [788, 459] on icon "Next slide" at bounding box center [788, 453] width 20 height 31
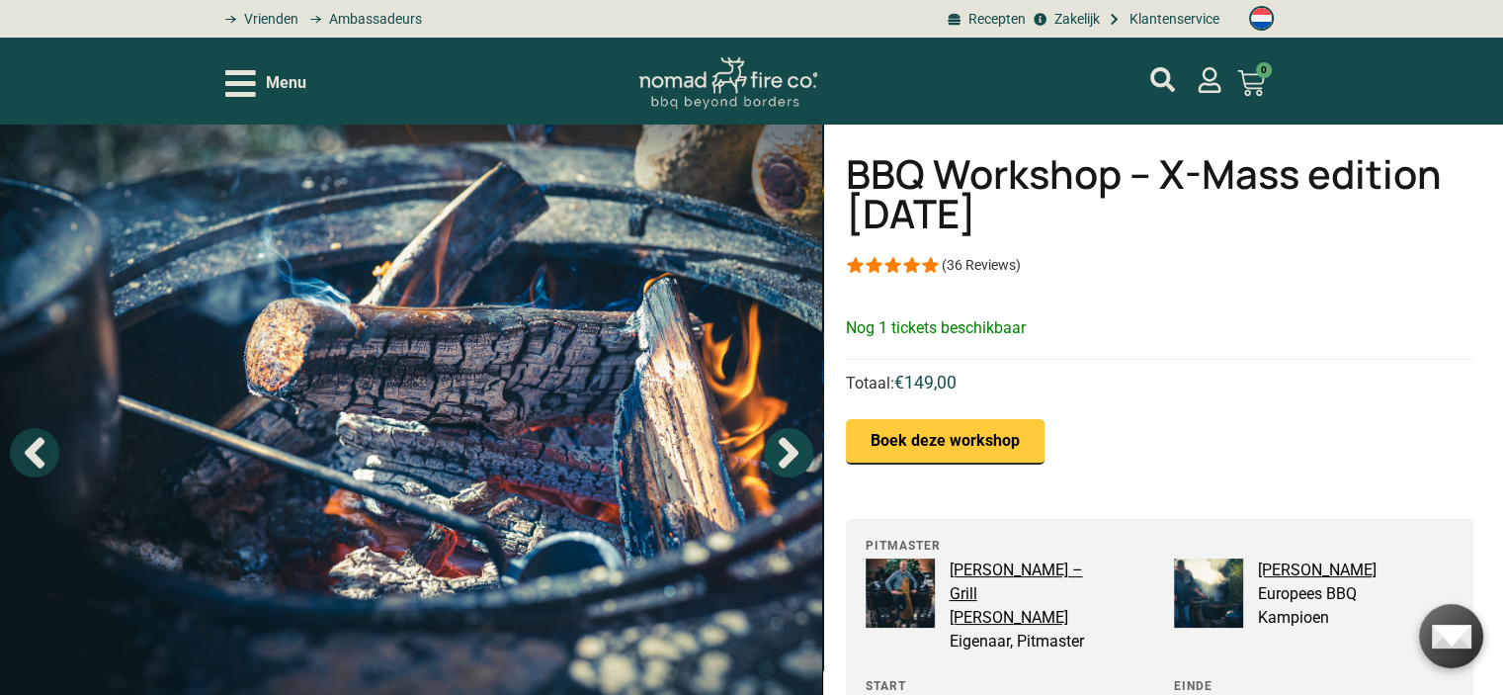
click at [788, 459] on icon "Next slide" at bounding box center [788, 453] width 20 height 31
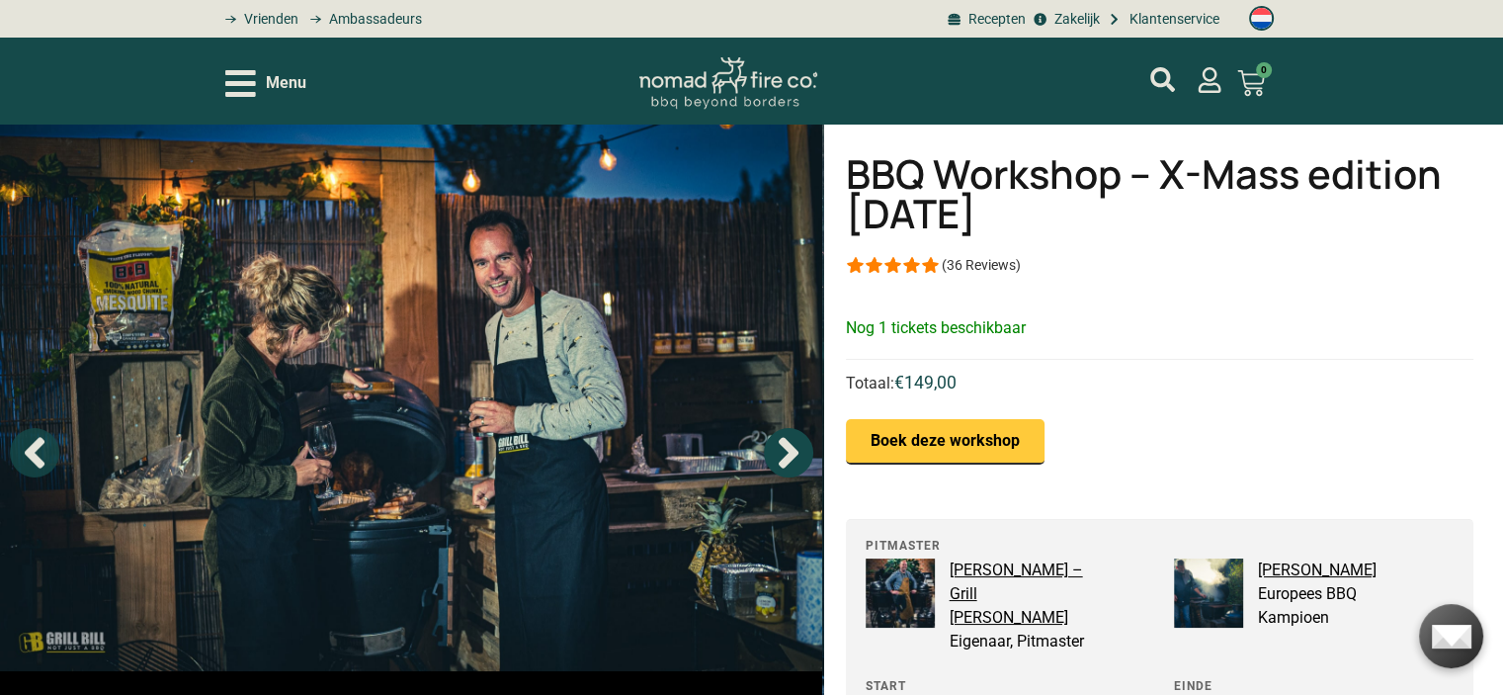
click at [788, 459] on icon "Next slide" at bounding box center [788, 453] width 20 height 31
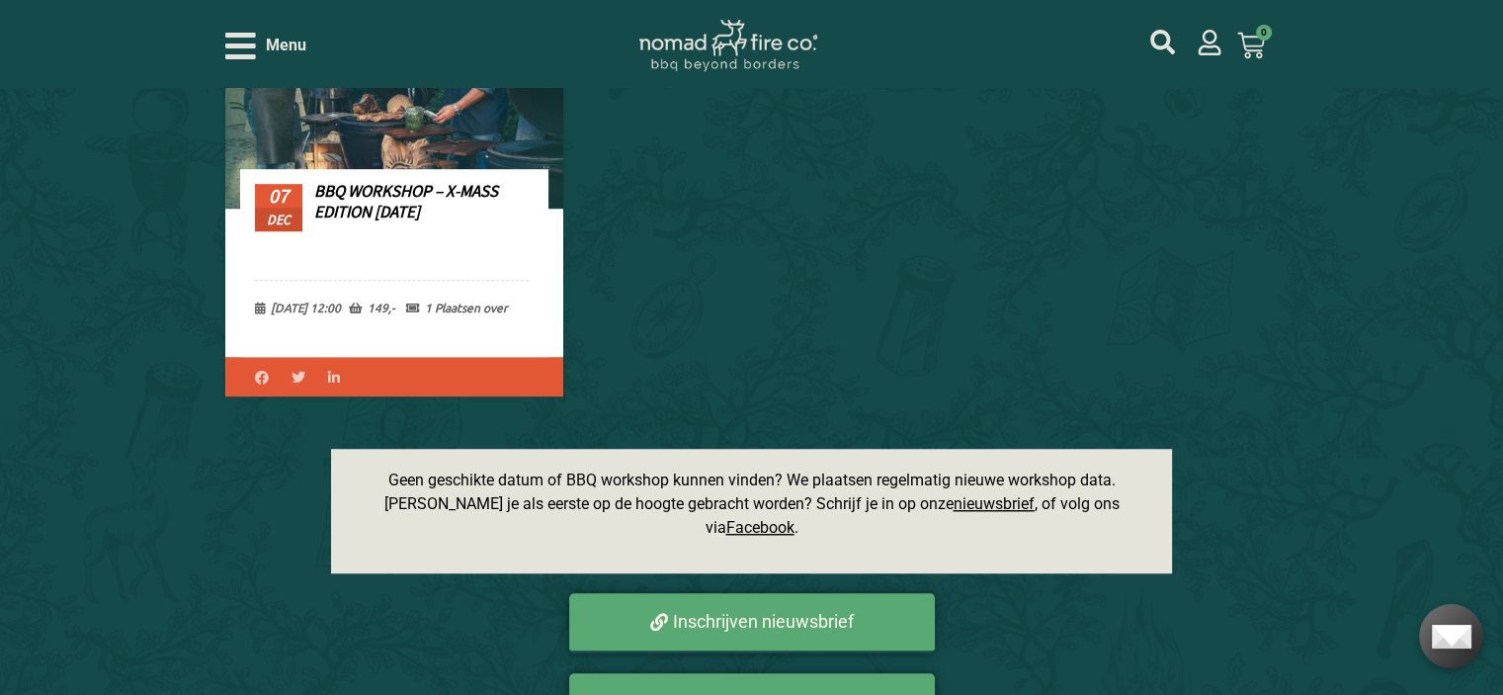
click at [473, 305] on span "1 Plaatsen over" at bounding box center [457, 307] width 102 height 16
click at [371, 184] on link "BBQ Workshop – X-Mass edition [DATE]" at bounding box center [406, 201] width 184 height 42
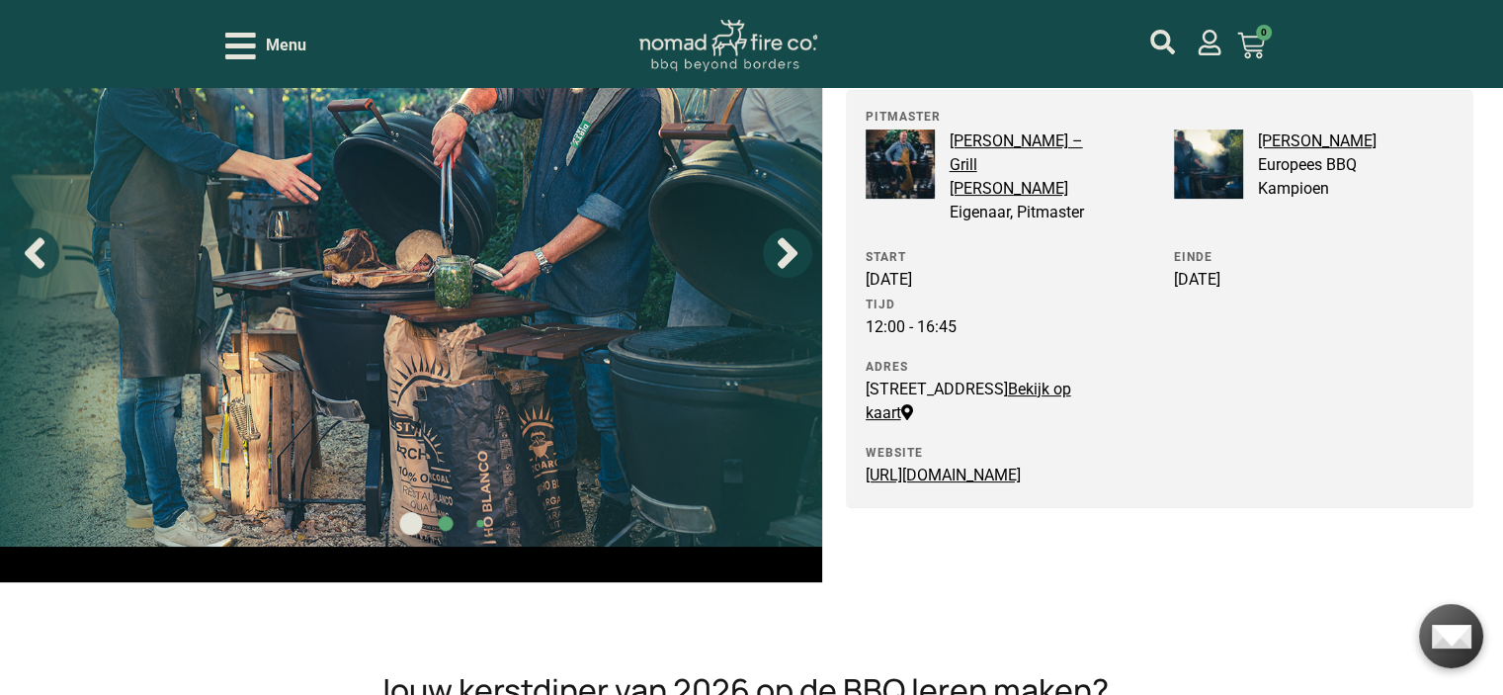
scroll to position [395, 0]
